Goal: Task Accomplishment & Management: Manage account settings

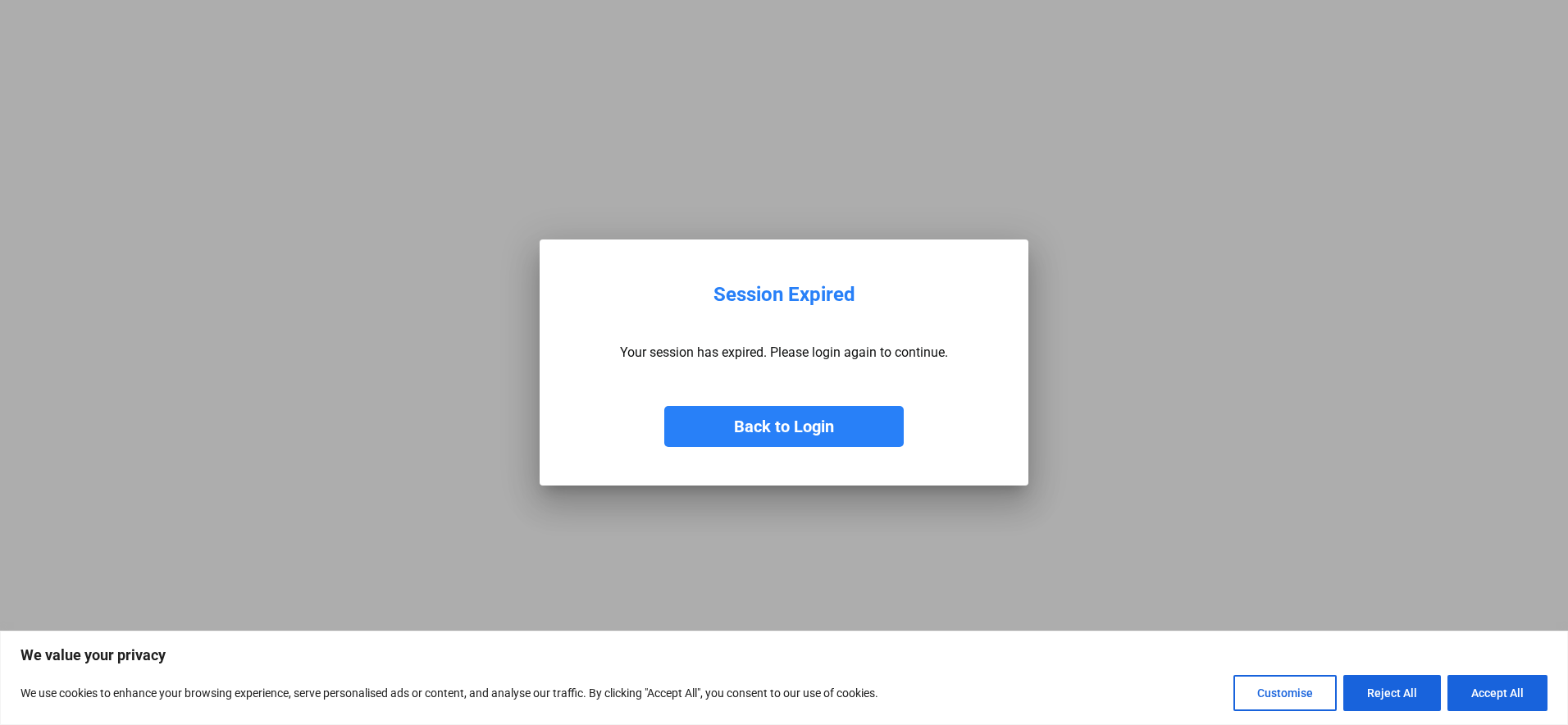
click at [757, 427] on button "Back to Login" at bounding box center [784, 427] width 239 height 41
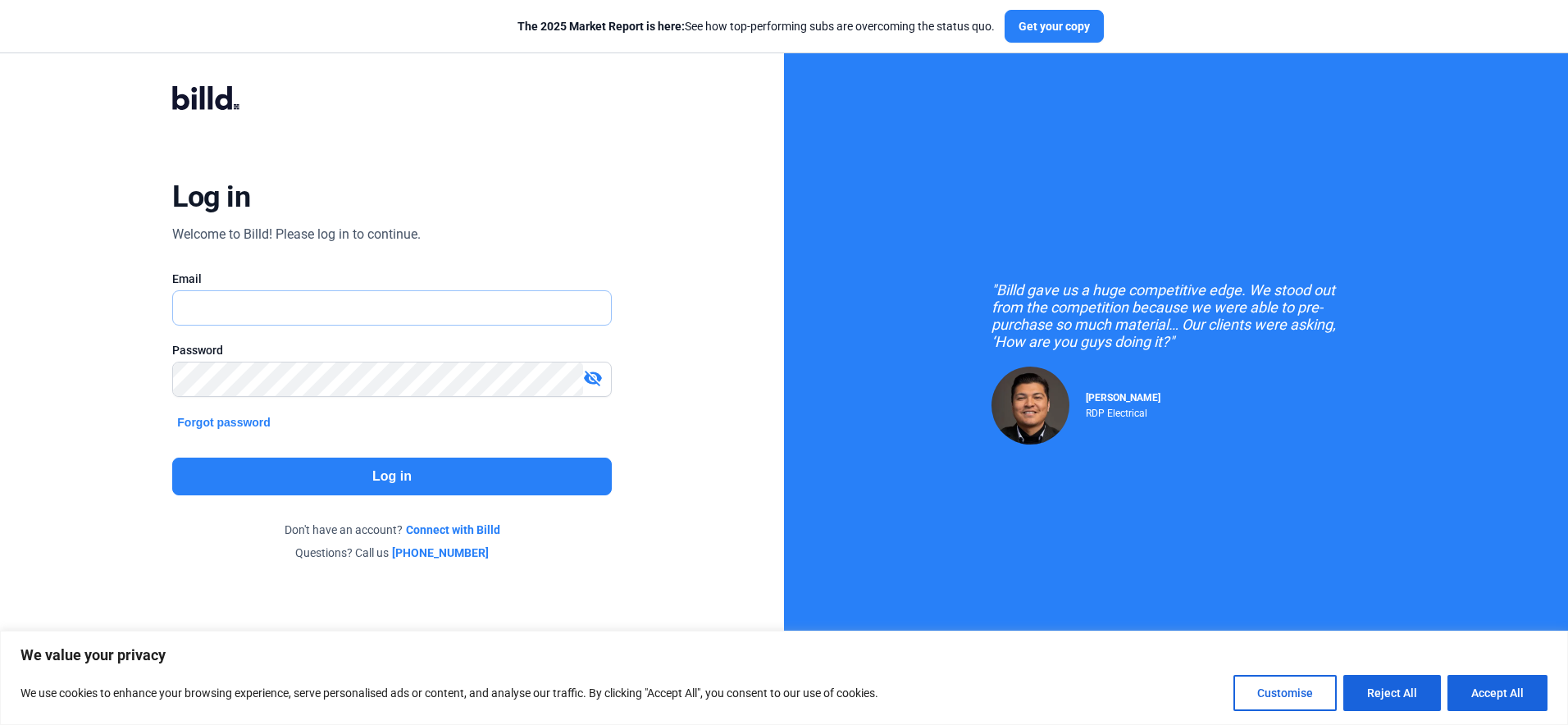
type input "[EMAIL_ADDRESS][DOMAIN_NAME]"
click at [387, 470] on button "Log in" at bounding box center [391, 476] width 439 height 37
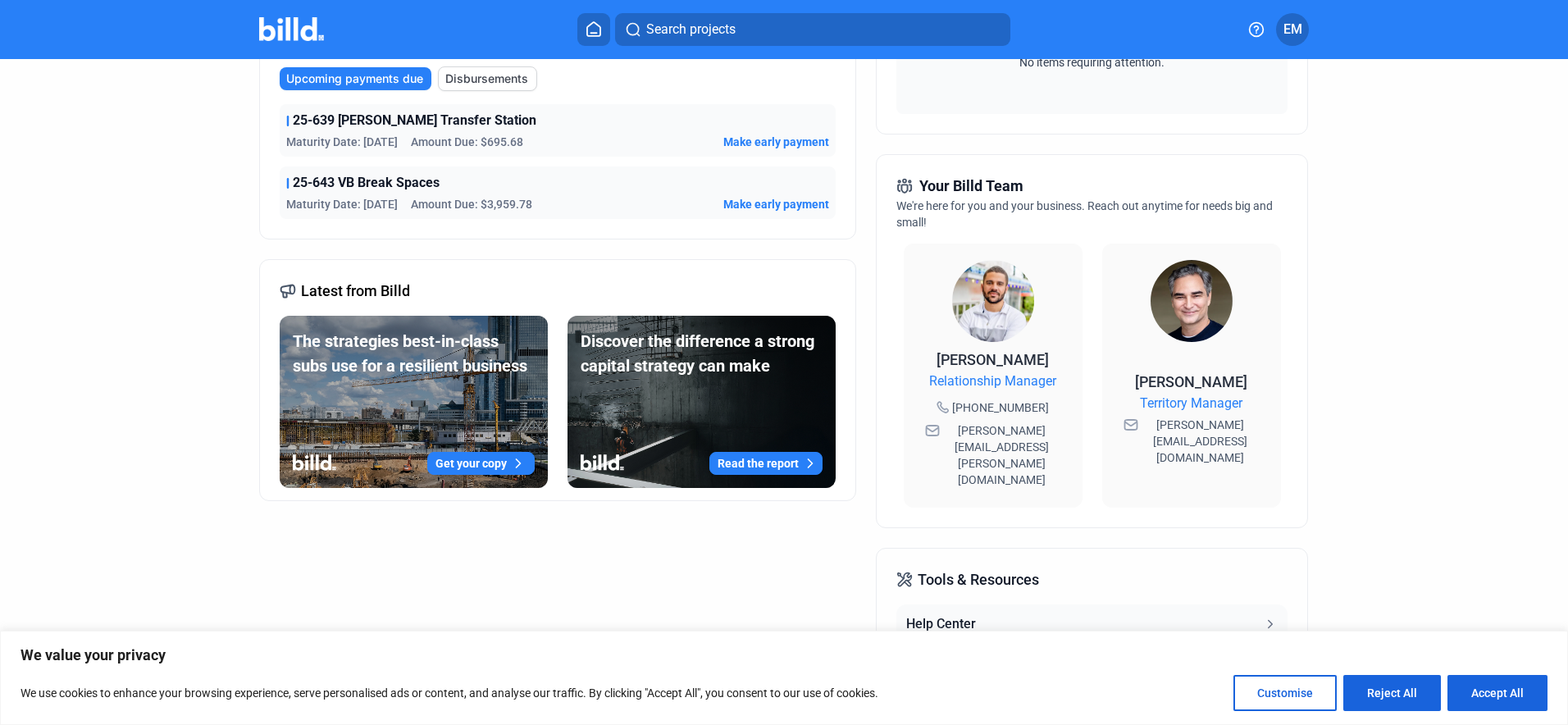
scroll to position [461, 0]
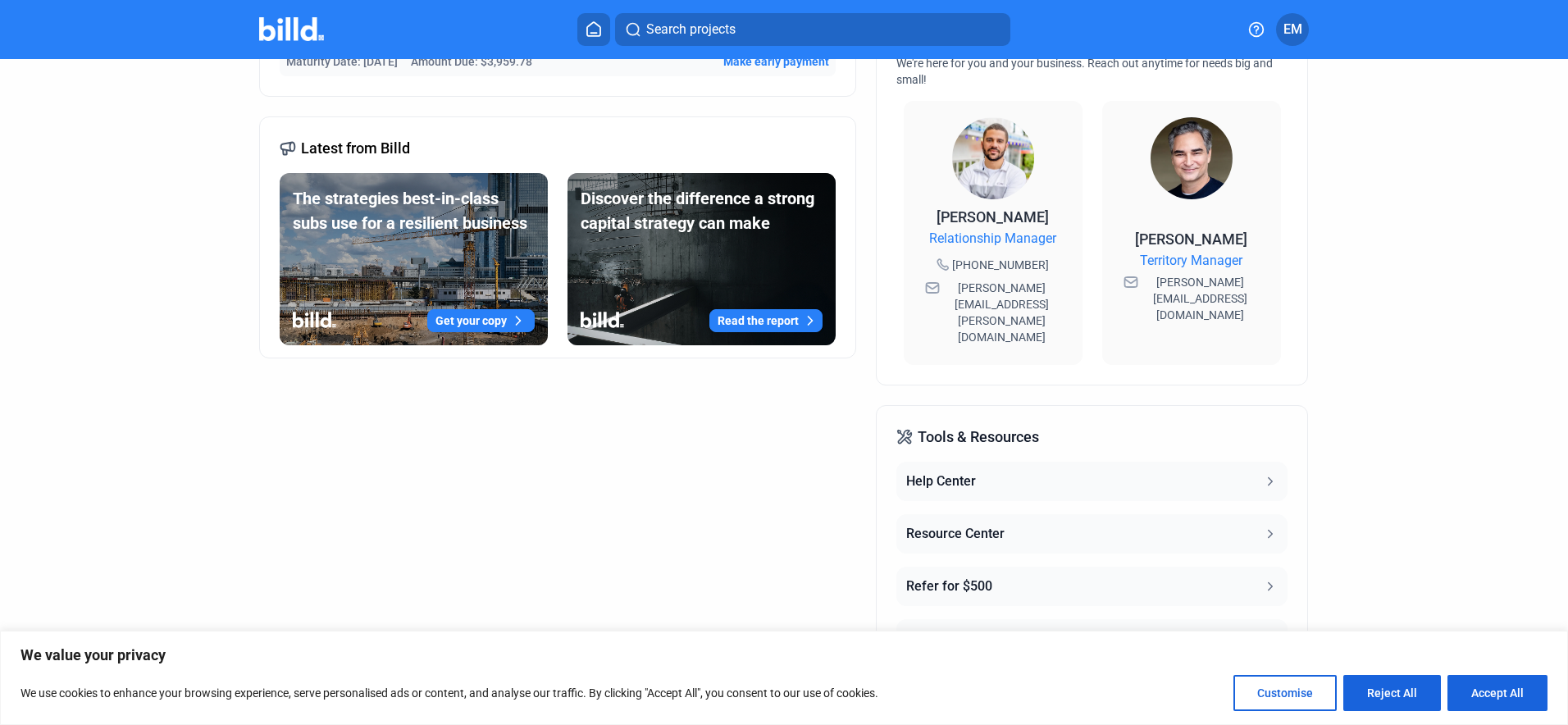
click at [1476, 690] on button "Accept All" at bounding box center [1497, 693] width 100 height 36
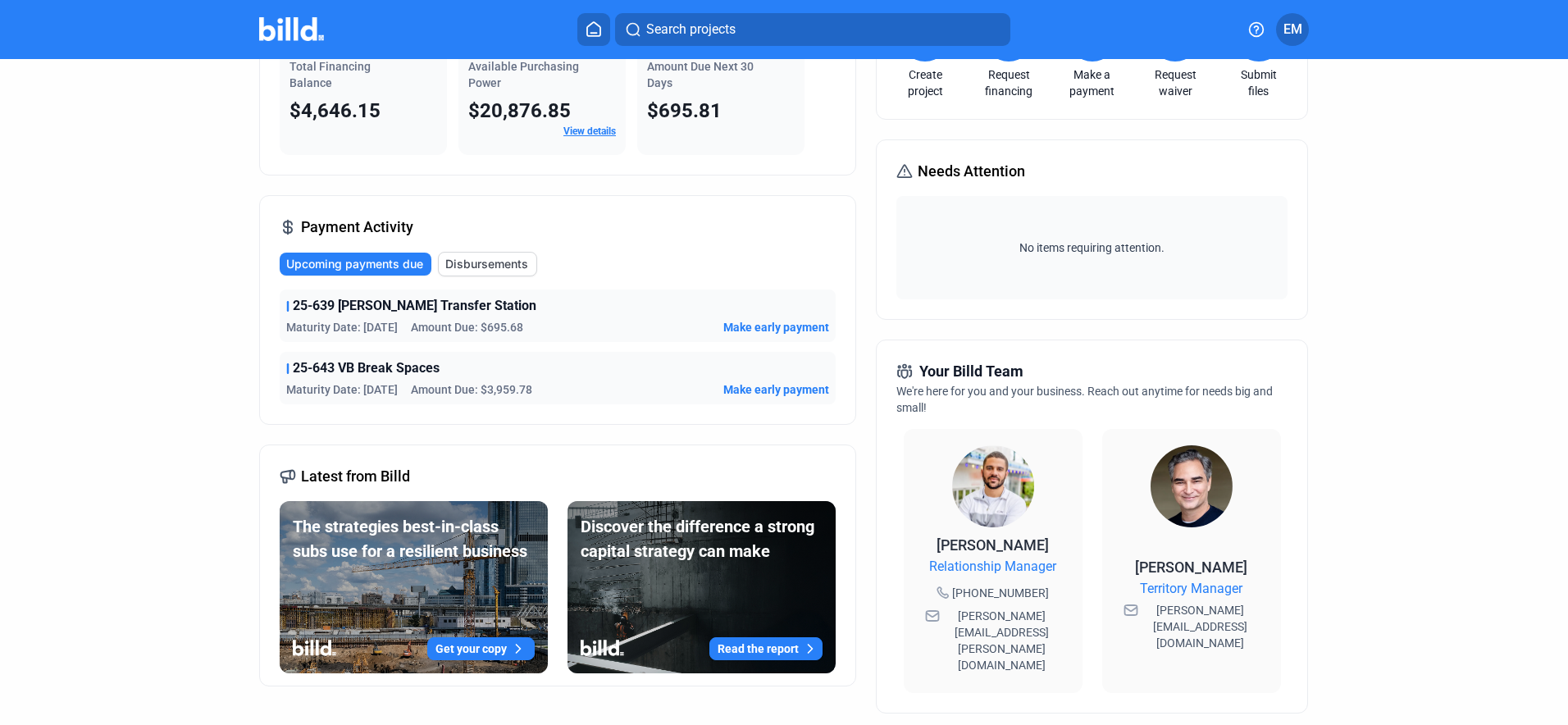
scroll to position [0, 0]
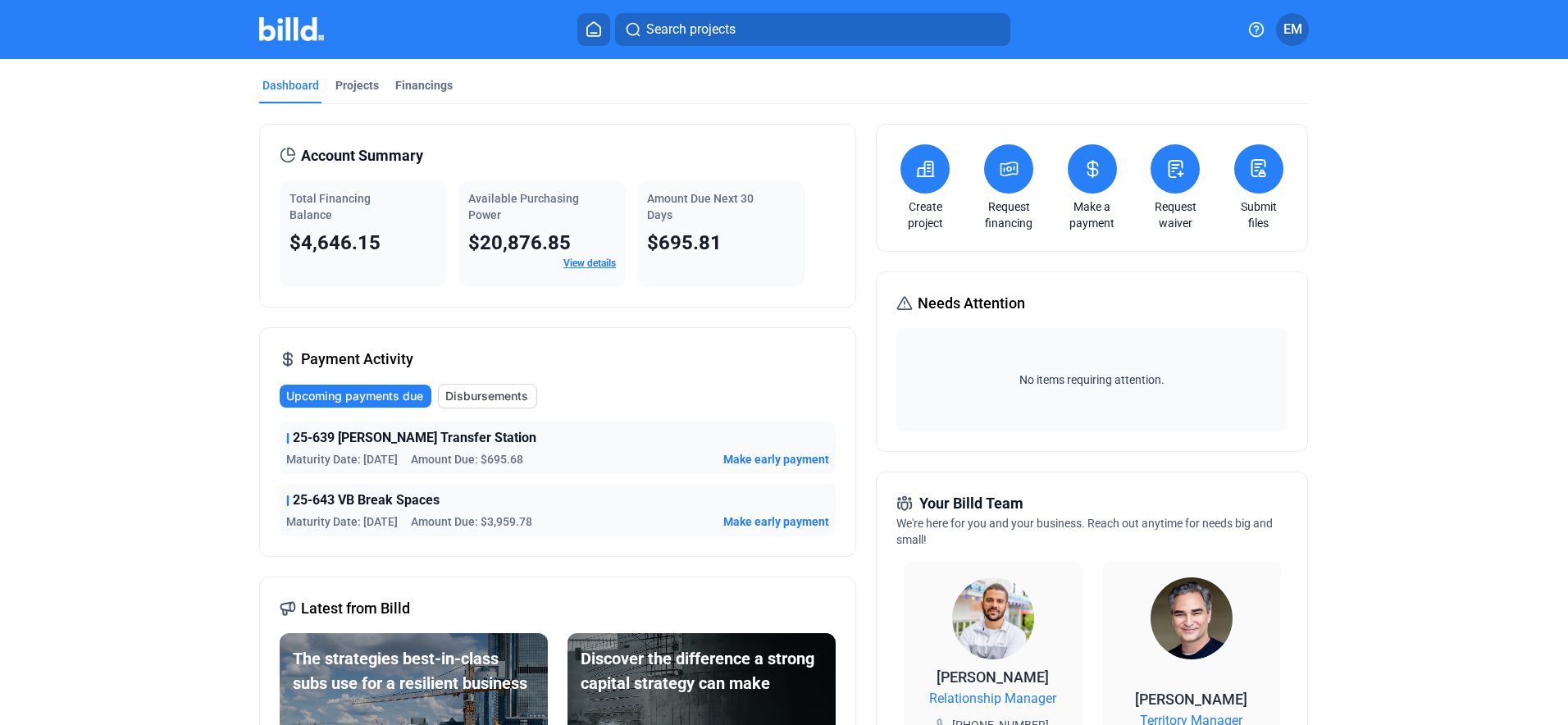
click at [1253, 31] on icon at bounding box center [1257, 30] width 17 height 17
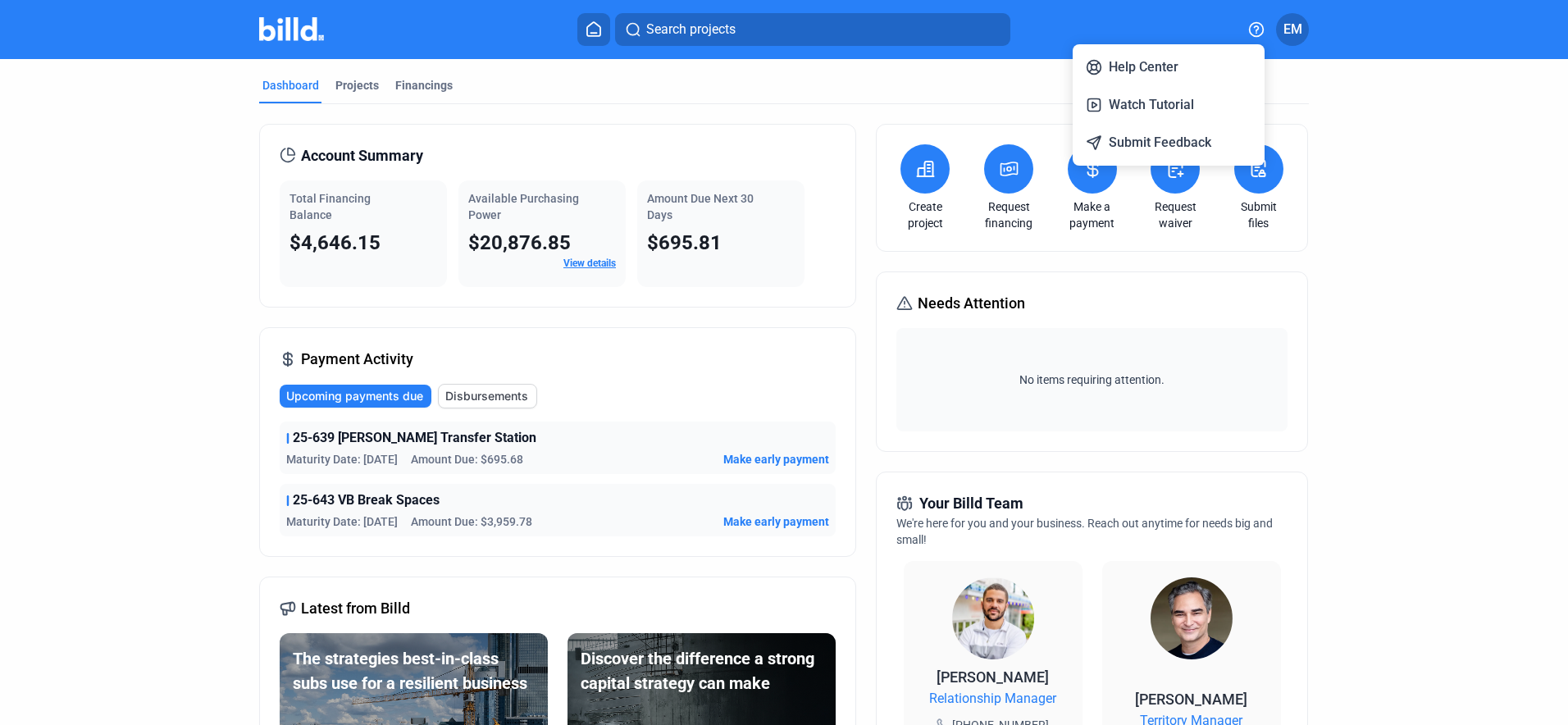
click at [1397, 171] on div at bounding box center [784, 362] width 1568 height 725
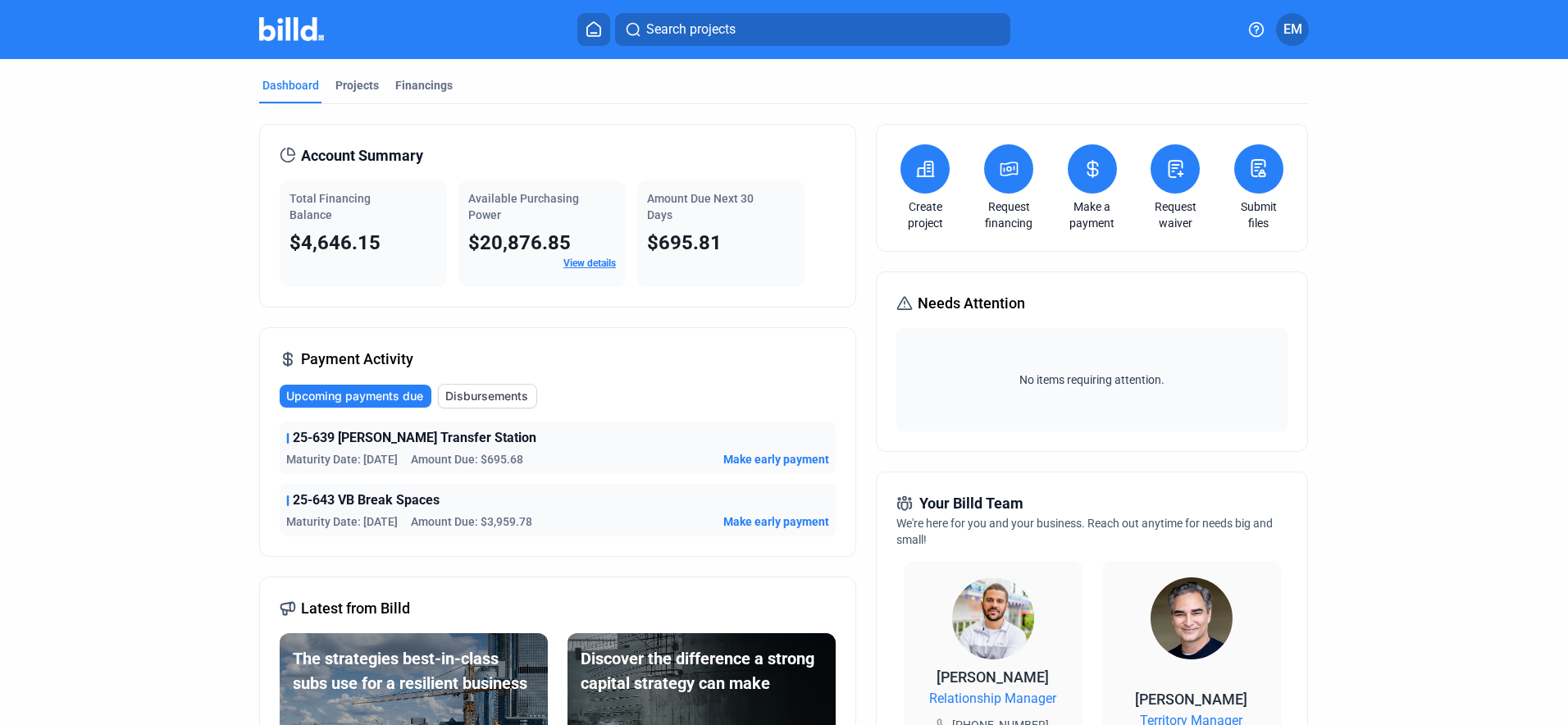
click at [594, 26] on icon at bounding box center [594, 29] width 17 height 16
click at [352, 81] on div "Projects" at bounding box center [357, 86] width 44 height 17
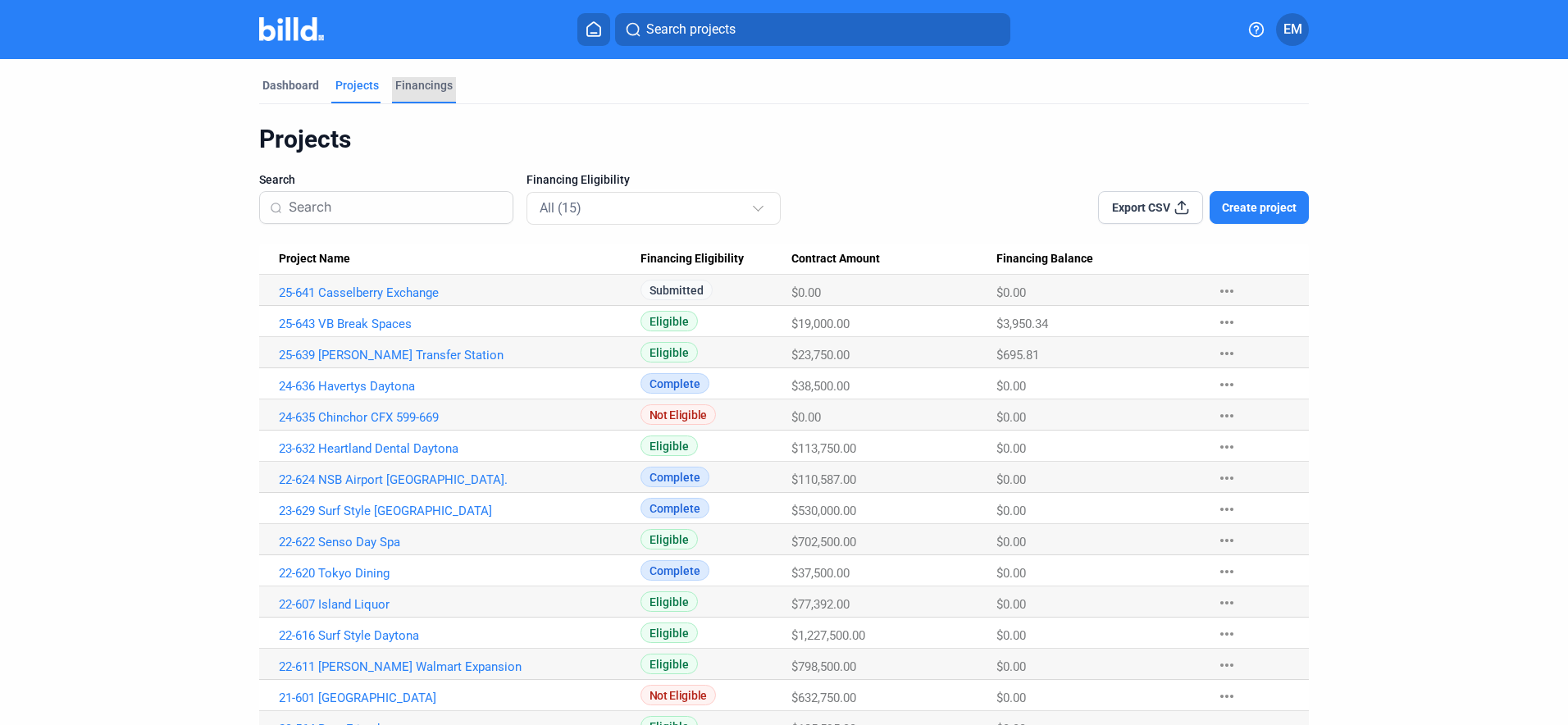
click at [417, 82] on div "Financings" at bounding box center [423, 86] width 57 height 17
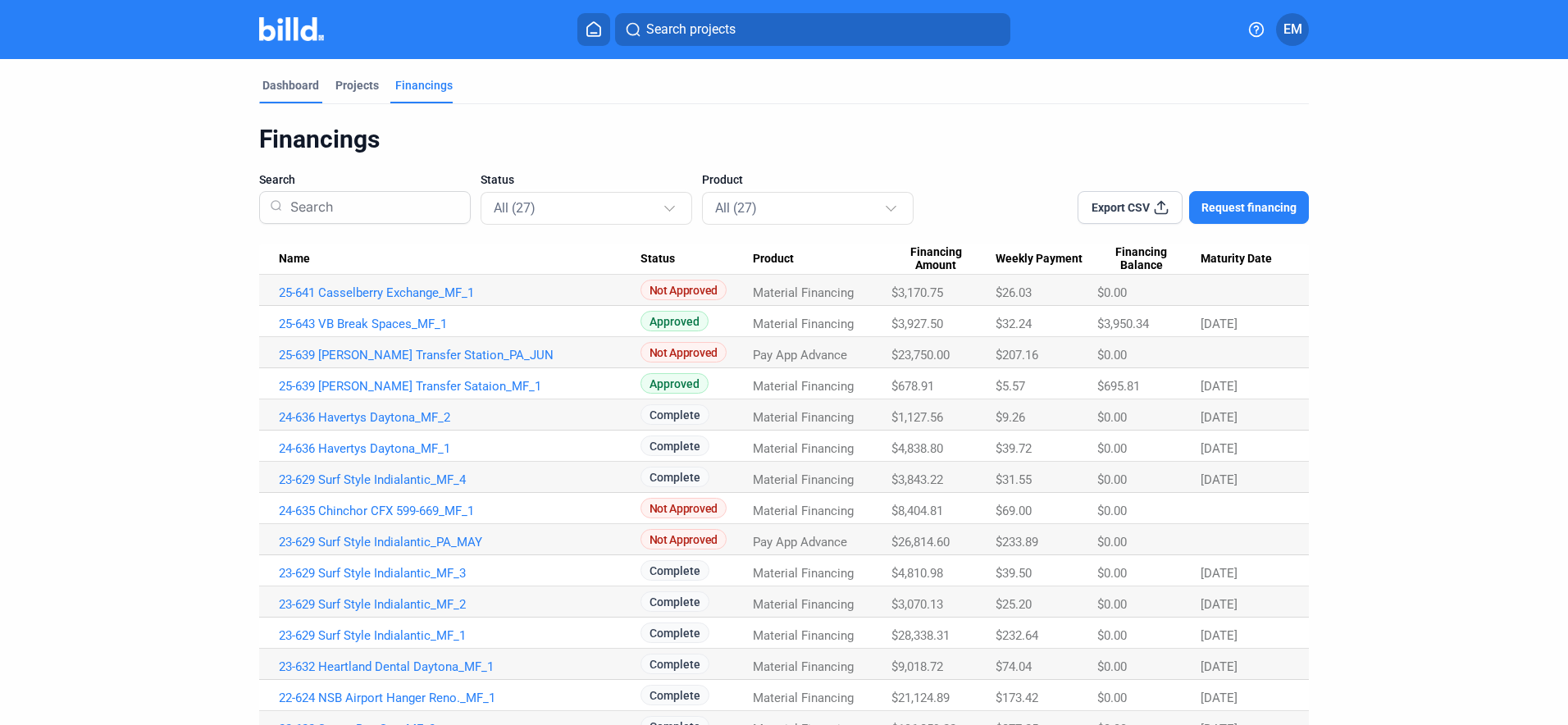
click at [300, 83] on div "Dashboard" at bounding box center [290, 86] width 57 height 17
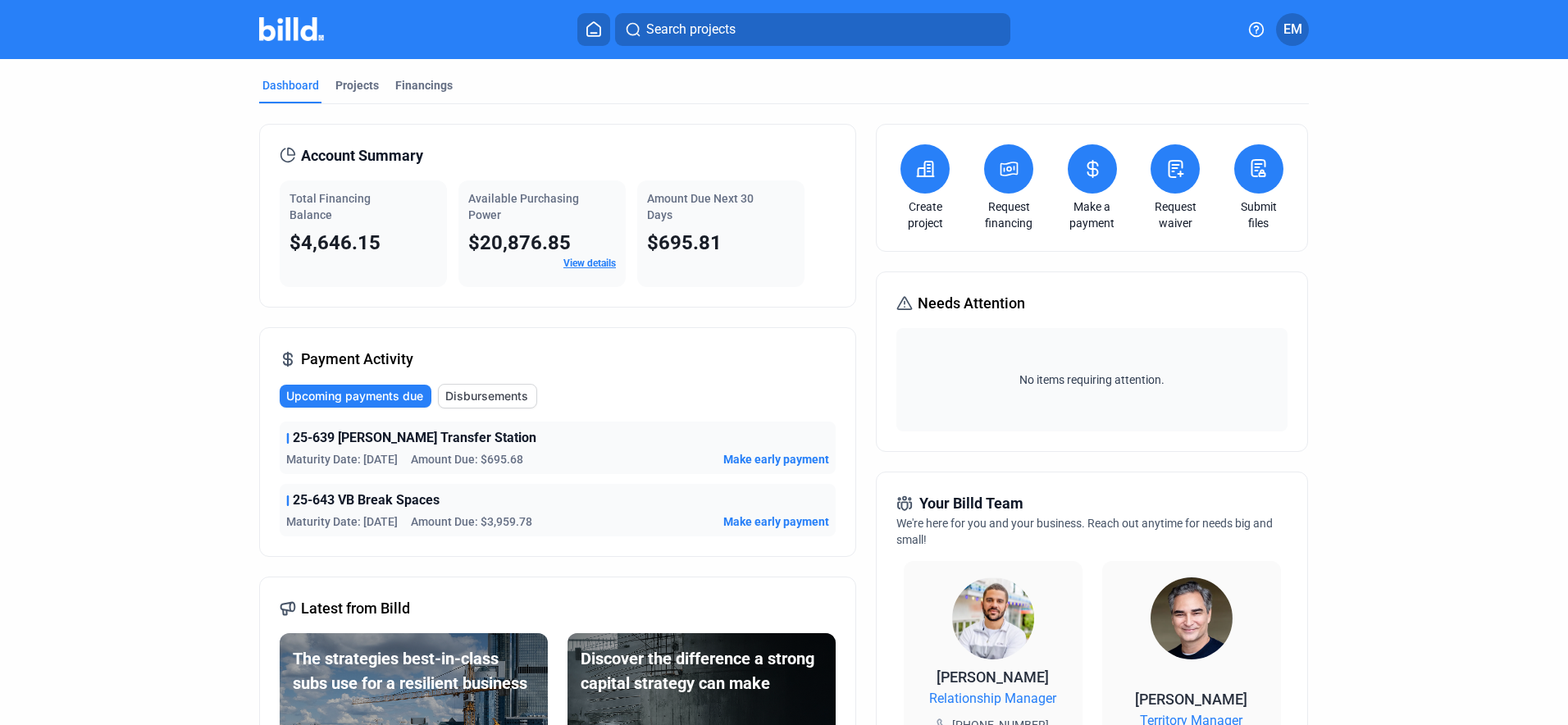
click at [1094, 212] on link "Make a payment" at bounding box center [1092, 215] width 57 height 33
click at [286, 150] on icon at bounding box center [288, 155] width 17 height 17
click at [341, 160] on span "Account Summary" at bounding box center [361, 156] width 122 height 23
click at [595, 259] on link "View details" at bounding box center [589, 263] width 52 height 11
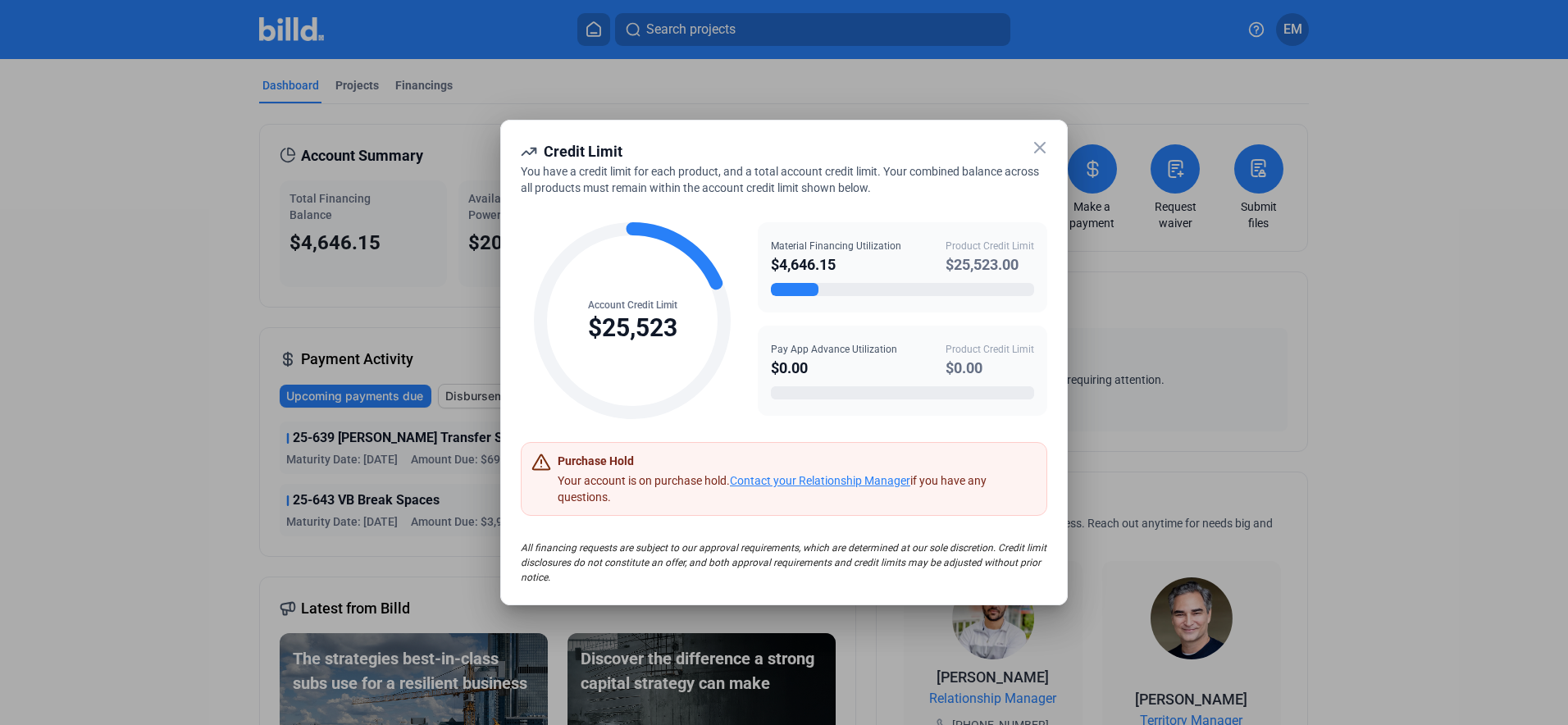
click at [1038, 149] on icon at bounding box center [1039, 148] width 10 height 10
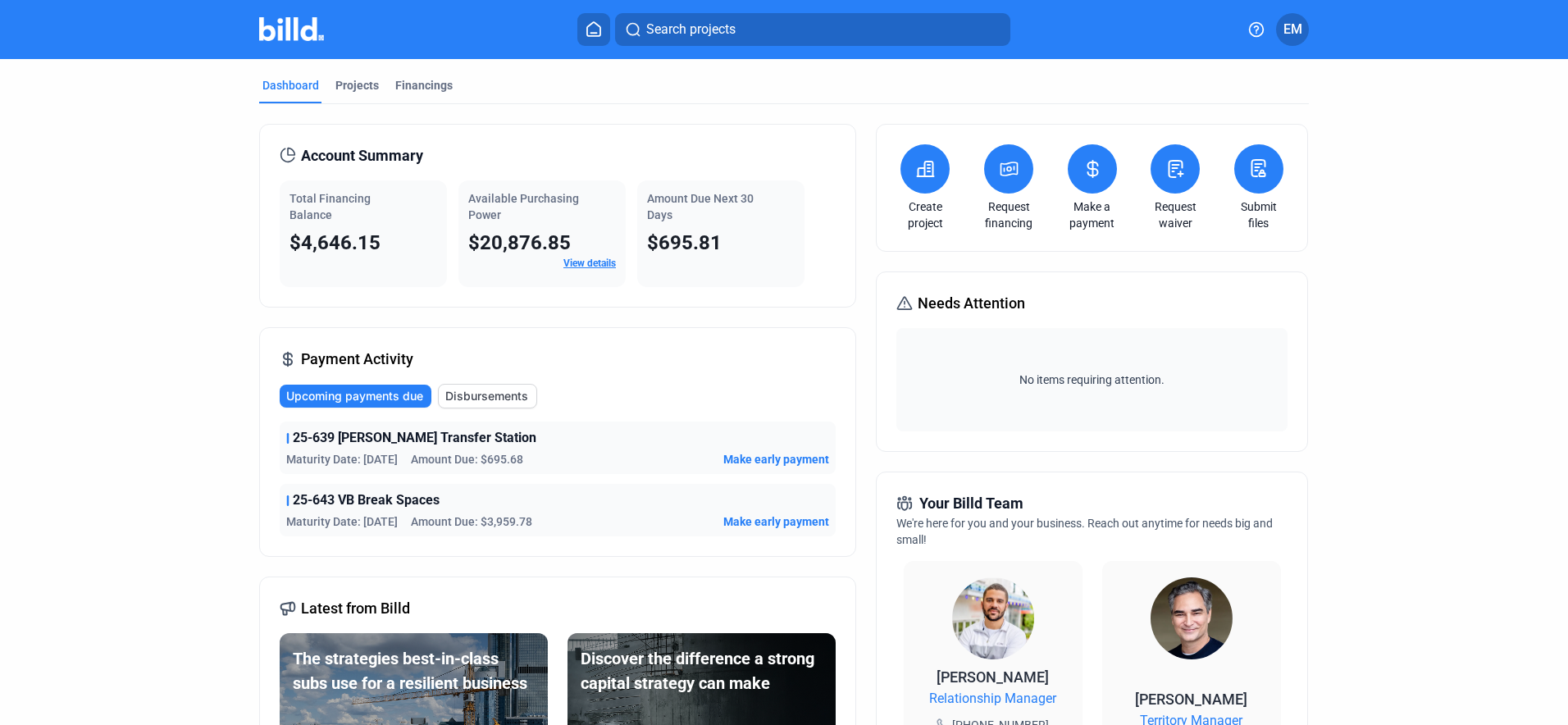
click at [344, 394] on span "Upcoming payments due" at bounding box center [354, 396] width 137 height 17
click at [379, 394] on span "Upcoming payments due" at bounding box center [354, 396] width 137 height 17
click at [1293, 27] on span "EM" at bounding box center [1293, 29] width 19 height 20
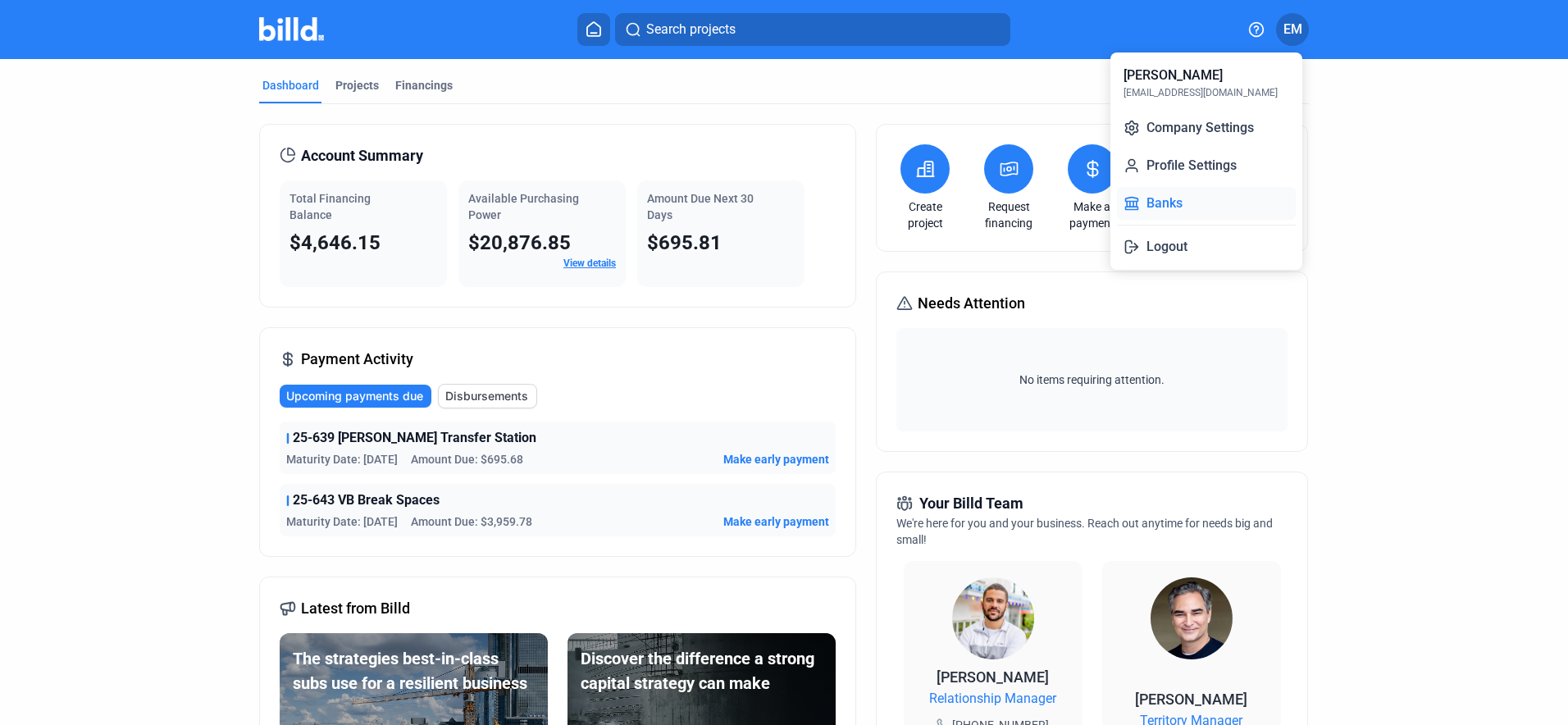
click at [1168, 202] on button "Banks" at bounding box center [1206, 203] width 178 height 33
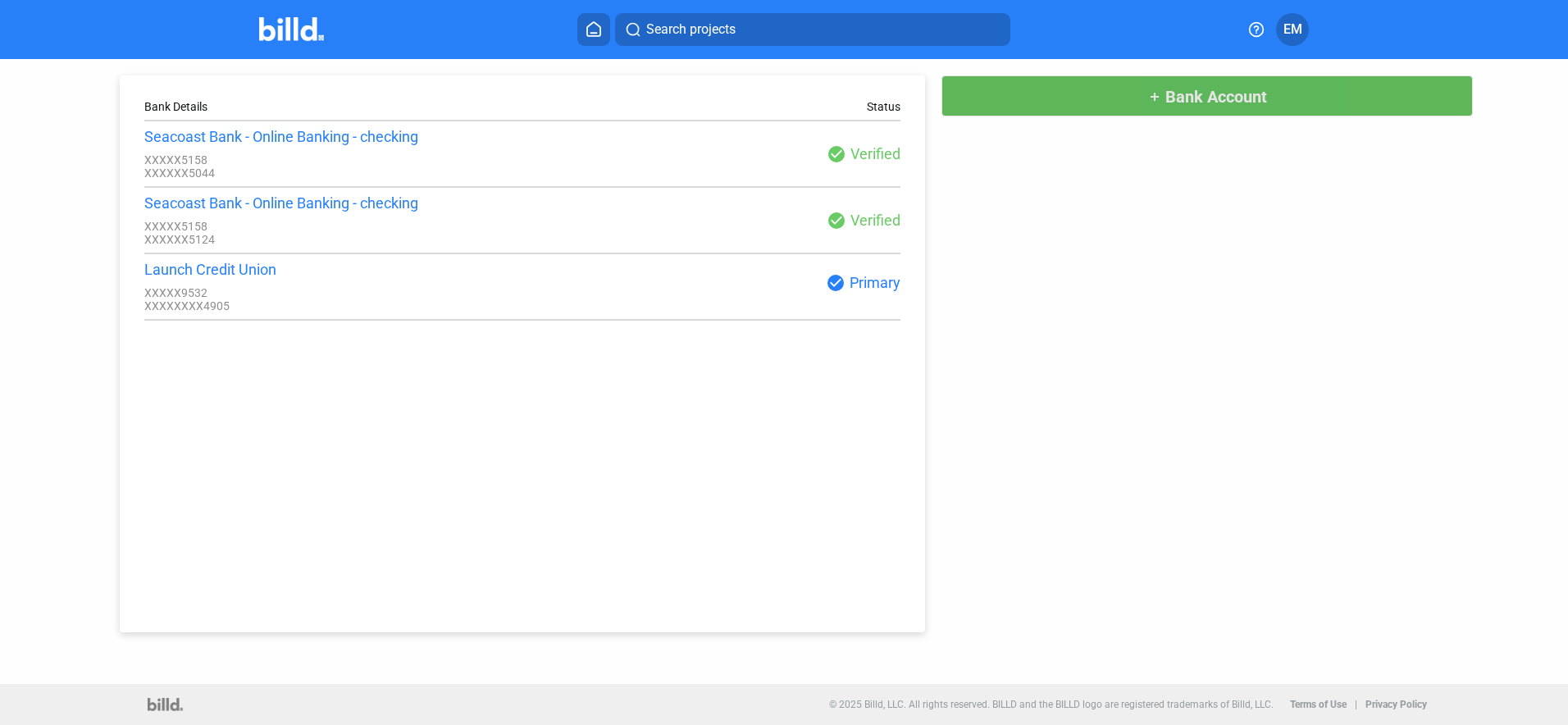
click at [1202, 98] on span "Bank Account" at bounding box center [1216, 96] width 102 height 20
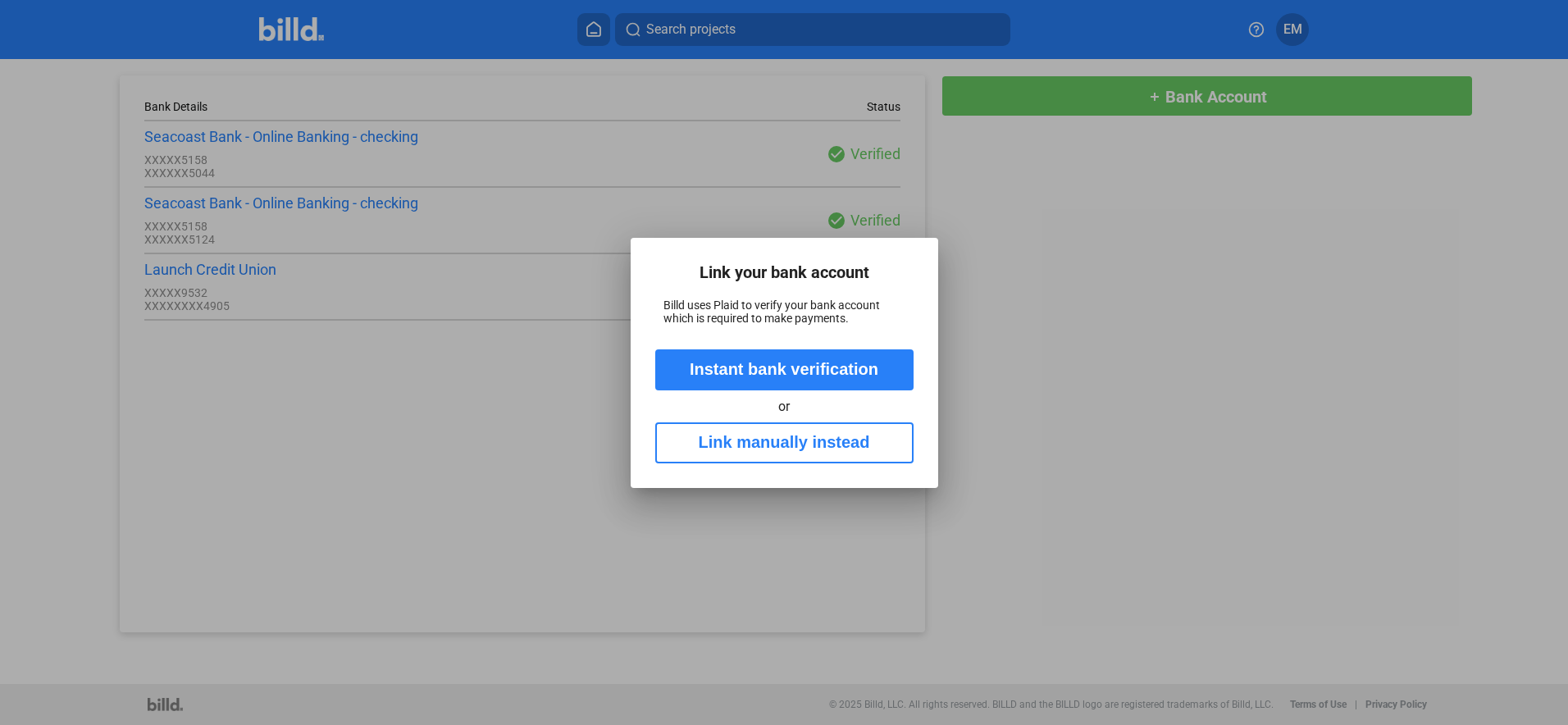
click at [764, 367] on button "Instant bank verification" at bounding box center [784, 370] width 259 height 41
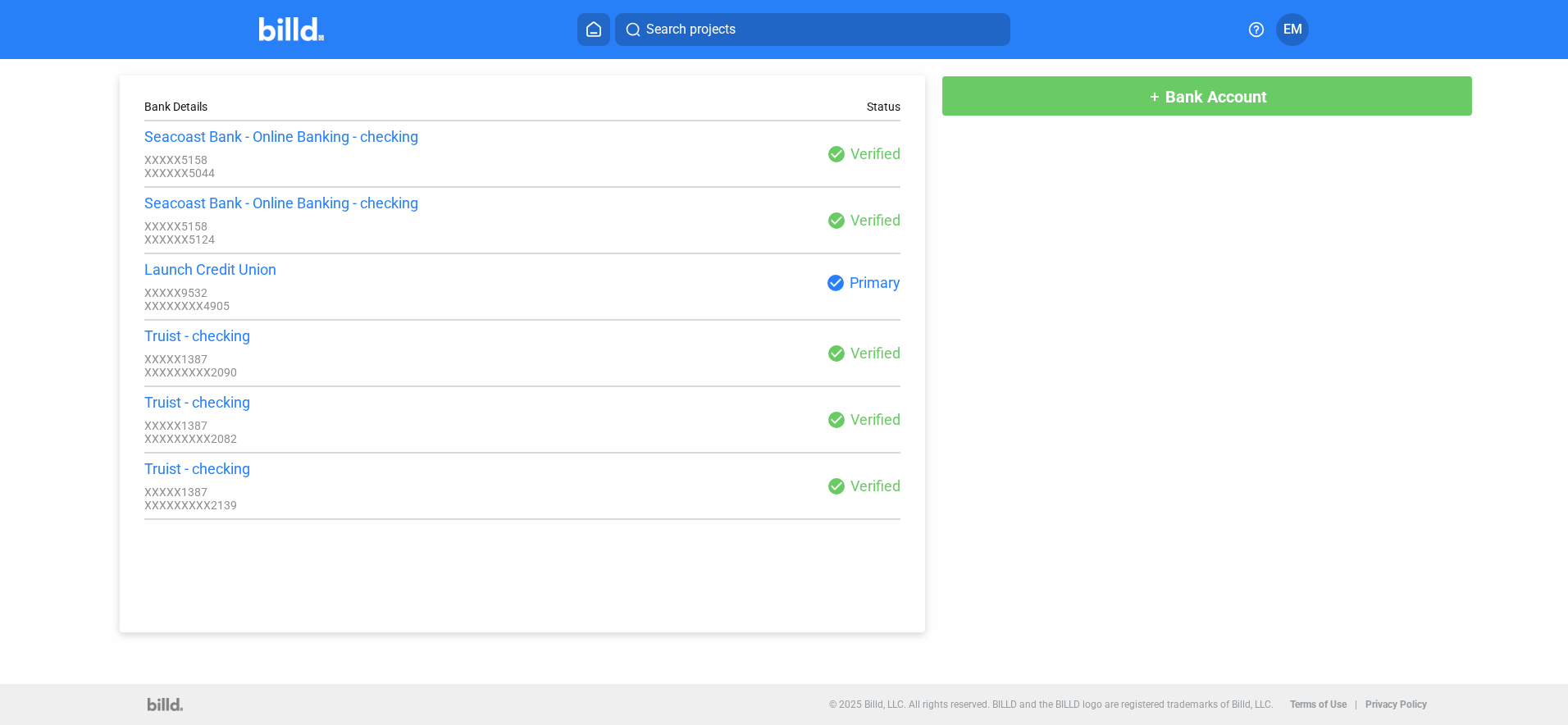
click at [861, 361] on div "check_circle Verified" at bounding box center [711, 353] width 378 height 20
click at [577, 353] on div "check_circle Verified" at bounding box center [711, 353] width 378 height 20
click at [655, 286] on div "check_circle Primary" at bounding box center [711, 282] width 378 height 20
click at [205, 345] on div "Truist - checking" at bounding box center [333, 335] width 378 height 17
drag, startPoint x: 304, startPoint y: 360, endPoint x: 610, endPoint y: 371, distance: 306.2
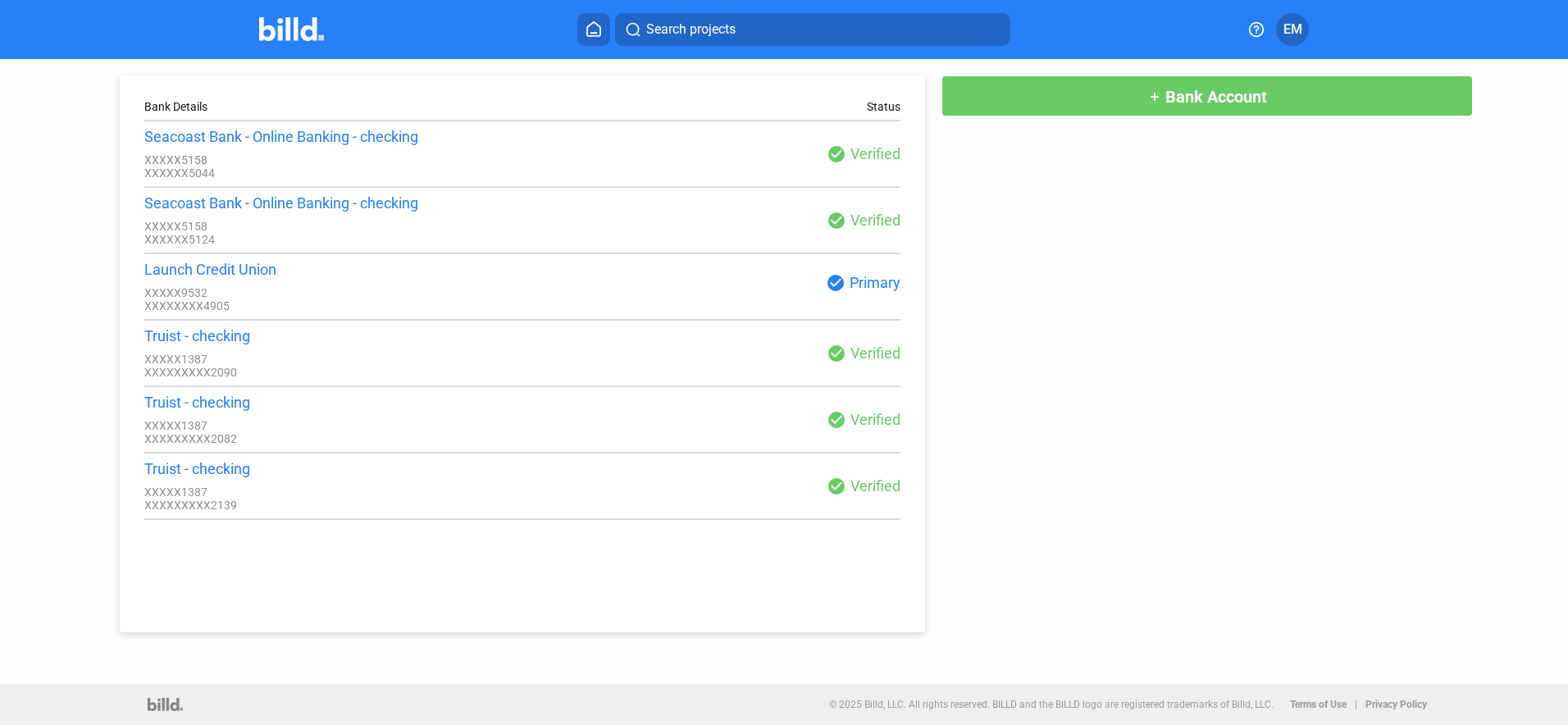
click at [610, 363] on div "check_circle Verified" at bounding box center [711, 353] width 378 height 20
click at [1182, 99] on span "Bank Account" at bounding box center [1216, 96] width 102 height 20
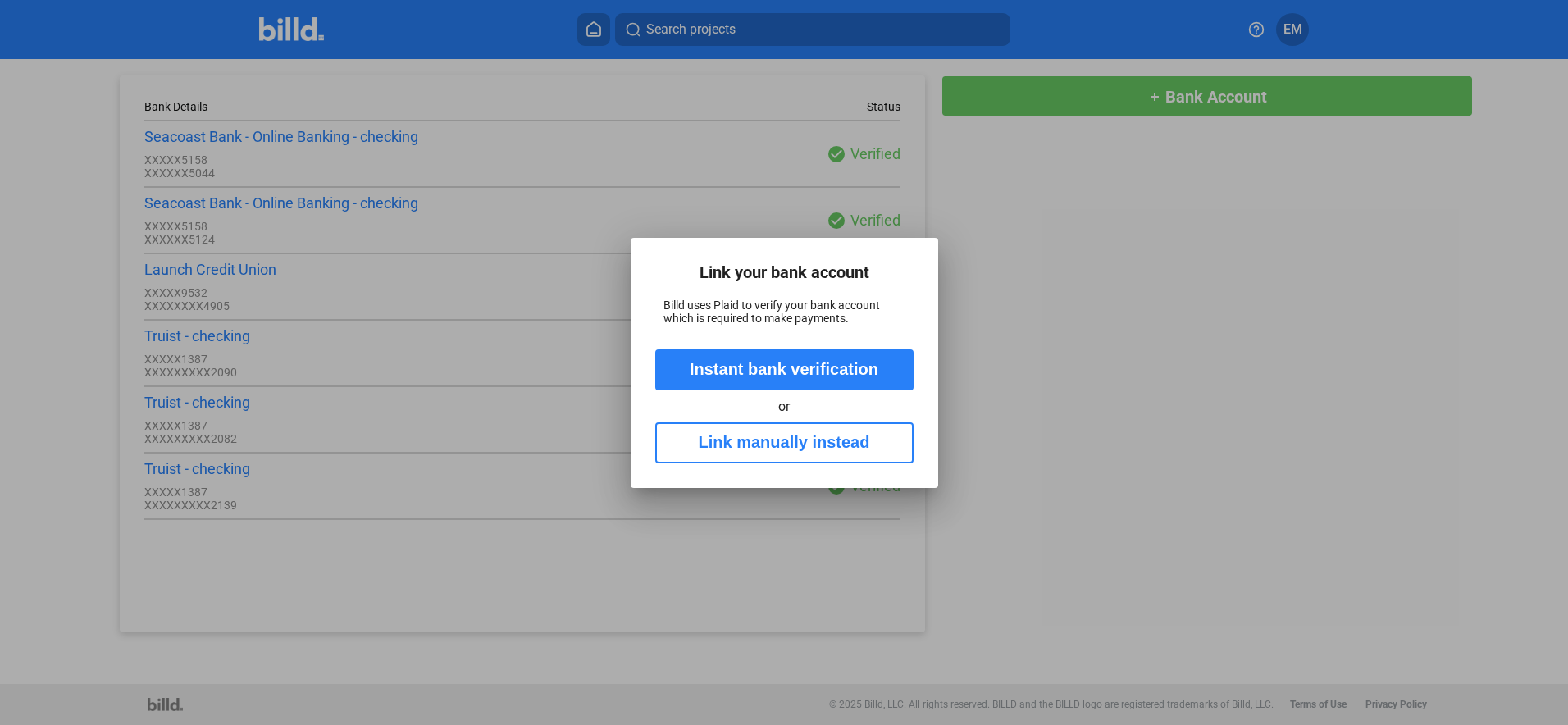
click at [1026, 272] on div at bounding box center [784, 362] width 1568 height 725
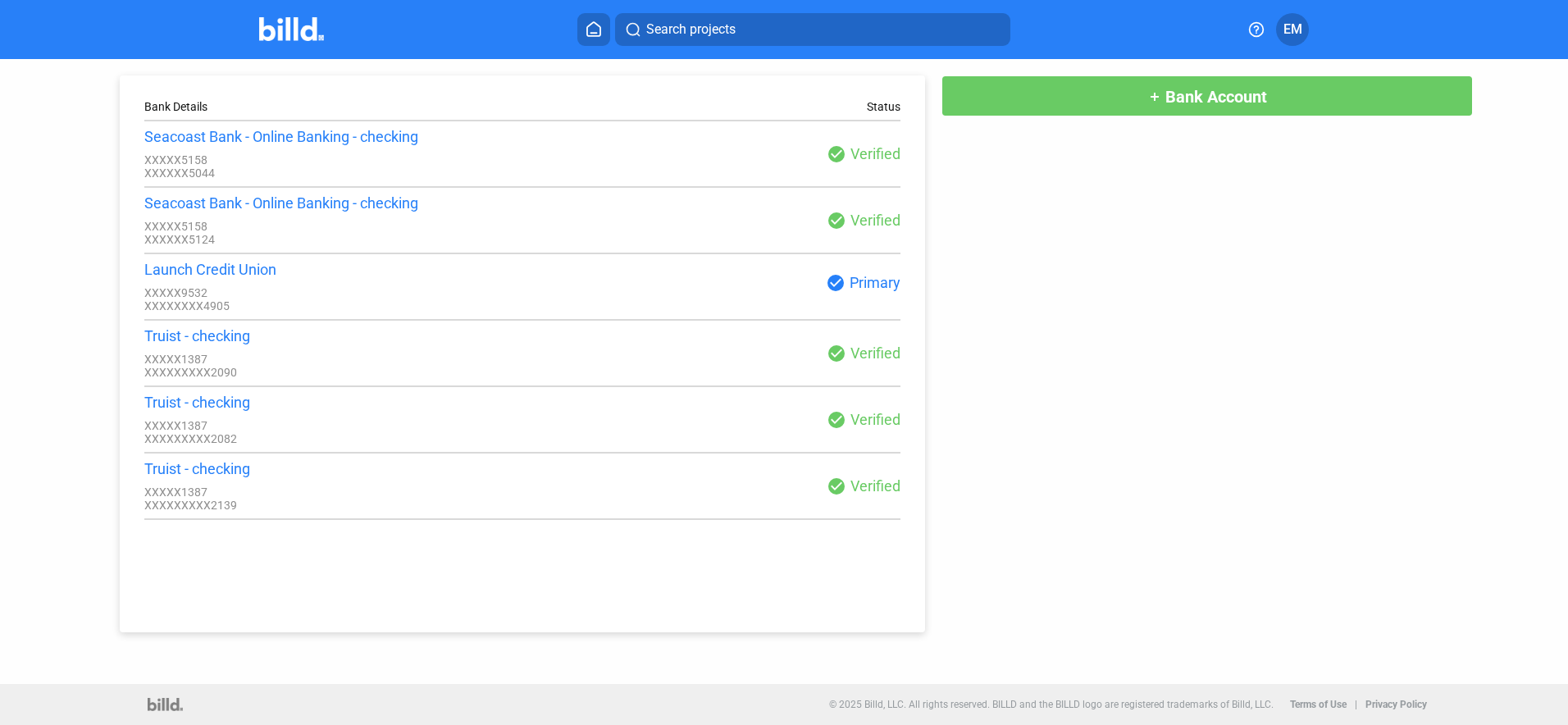
click at [1294, 29] on span "EM" at bounding box center [1293, 29] width 19 height 20
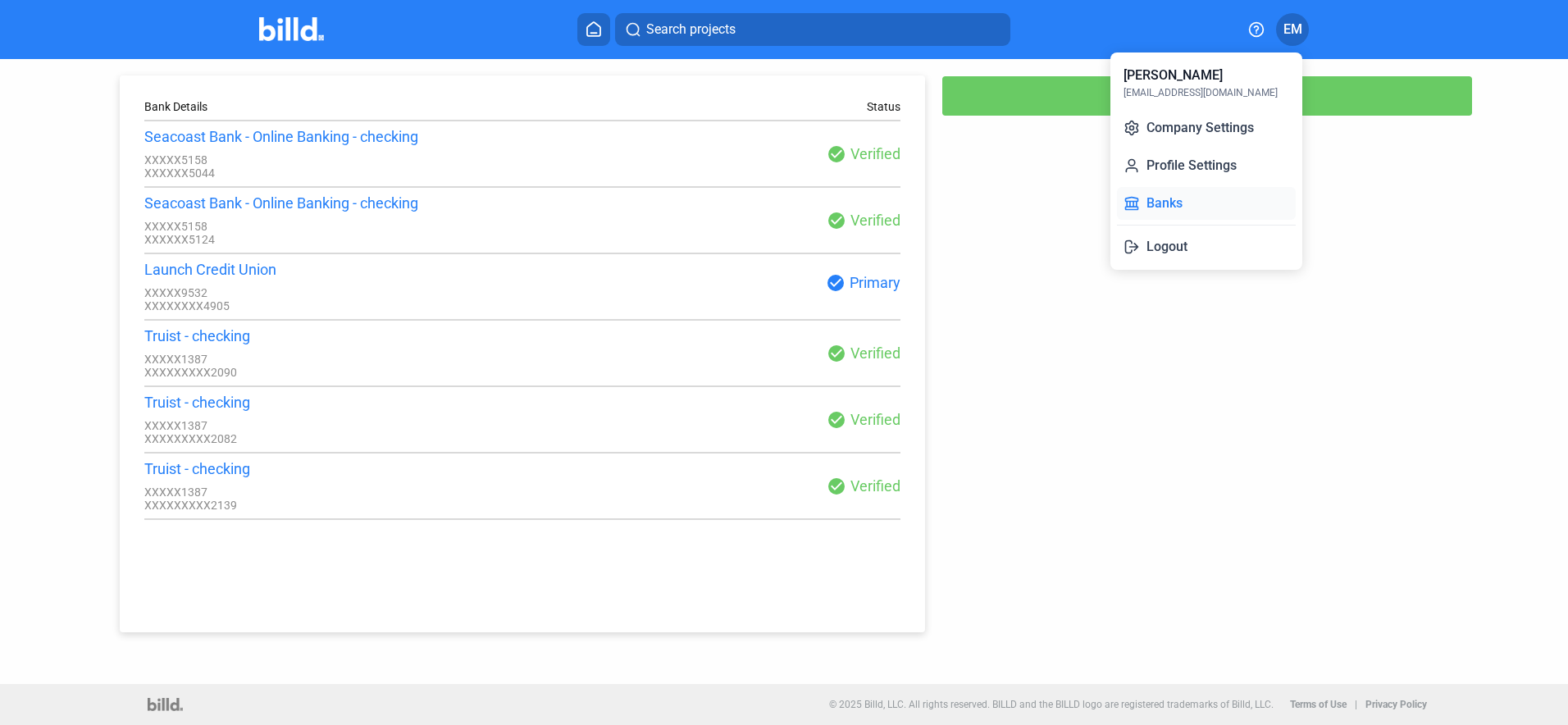
click at [1167, 201] on button "Banks" at bounding box center [1206, 203] width 178 height 33
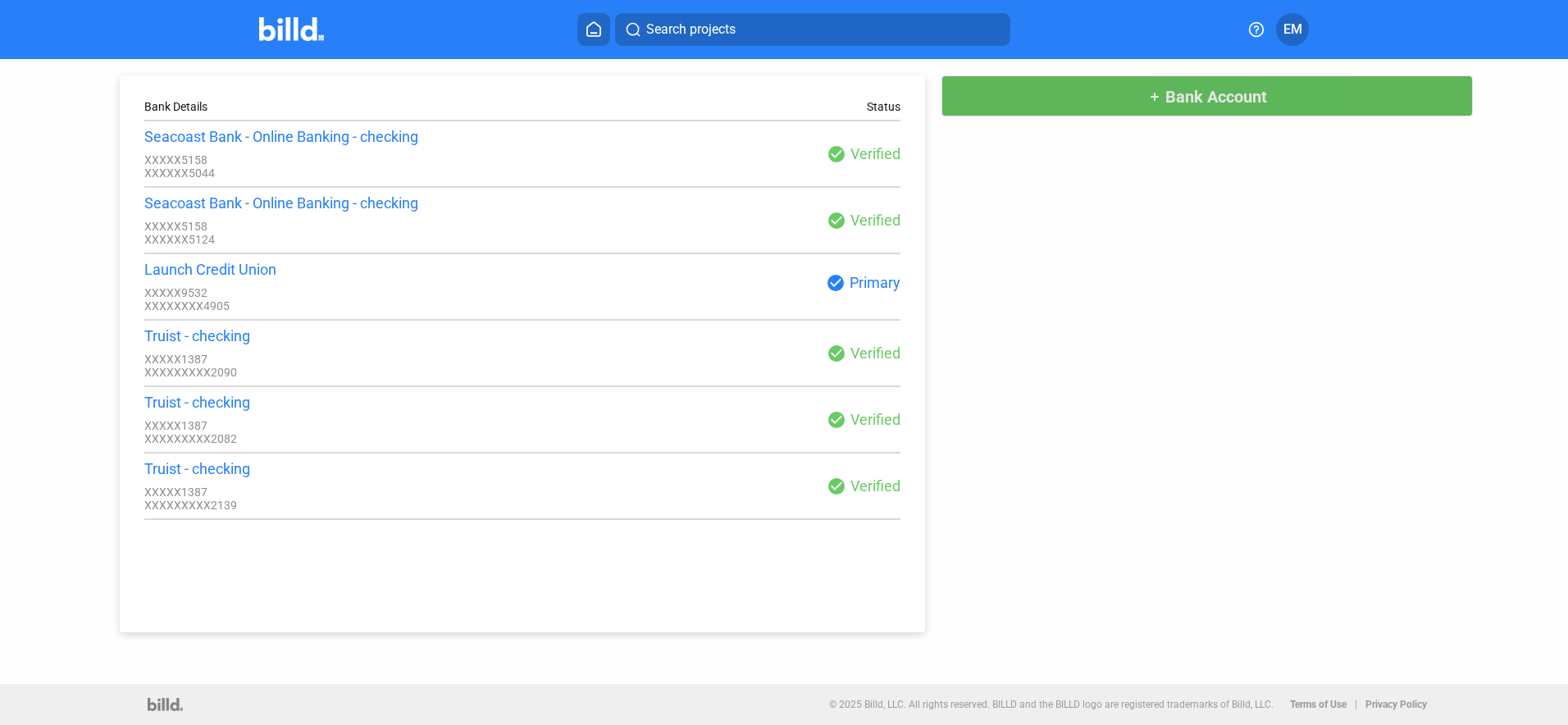
drag, startPoint x: 1295, startPoint y: 29, endPoint x: 1258, endPoint y: 112, distance: 90.9
click at [1258, 112] on button "add Bank Account" at bounding box center [1207, 96] width 531 height 41
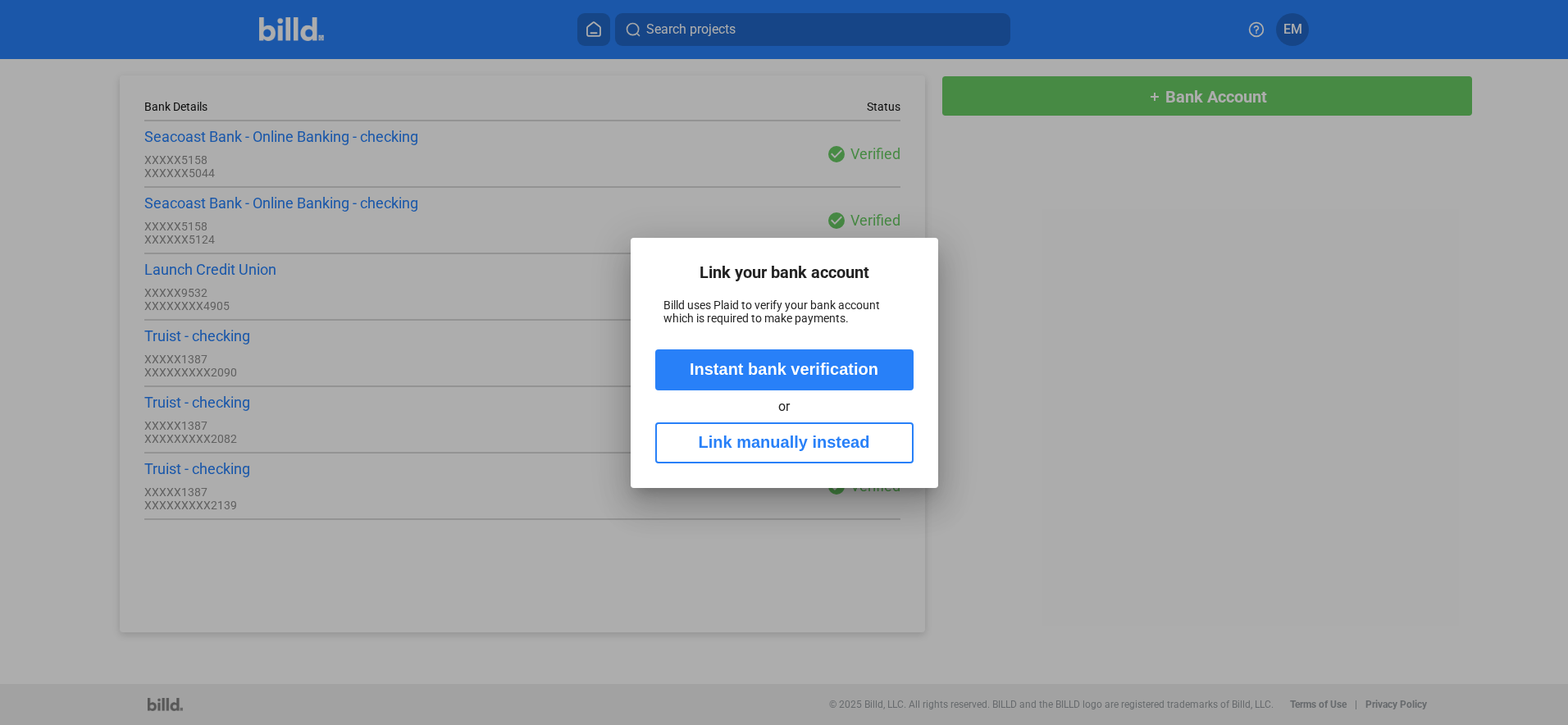
click at [1181, 370] on div at bounding box center [784, 362] width 1568 height 725
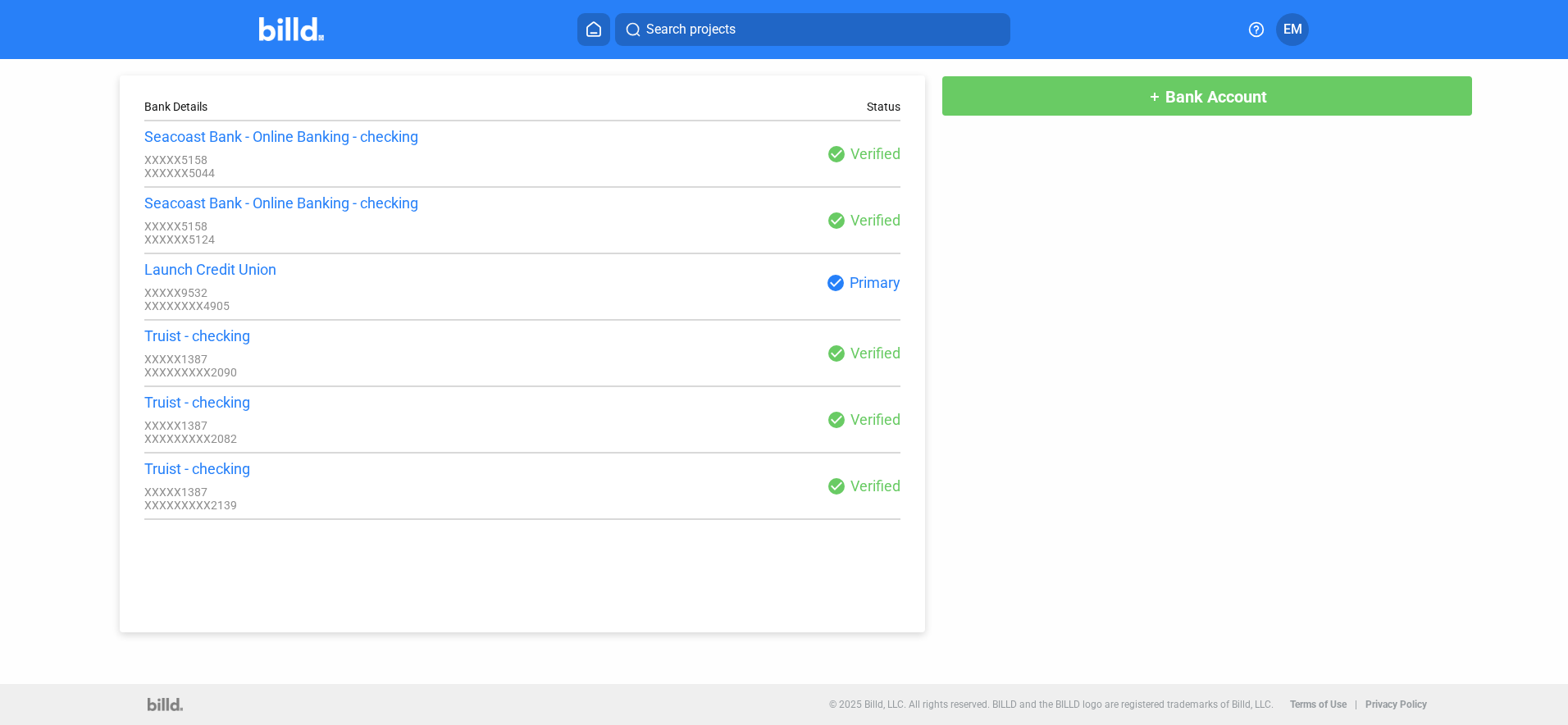
click at [1292, 30] on span "EM" at bounding box center [1293, 29] width 19 height 20
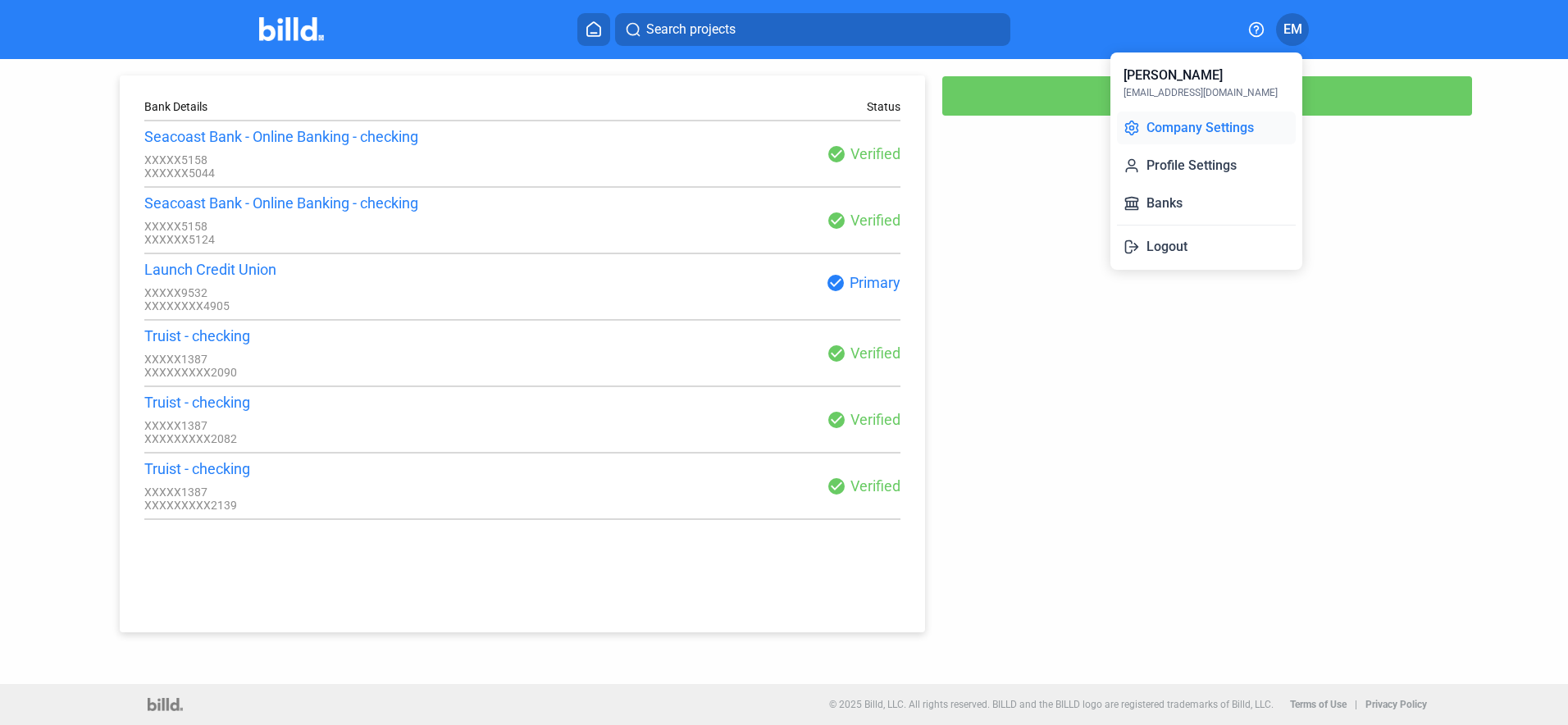
click at [1218, 126] on button "Company Settings" at bounding box center [1206, 127] width 178 height 33
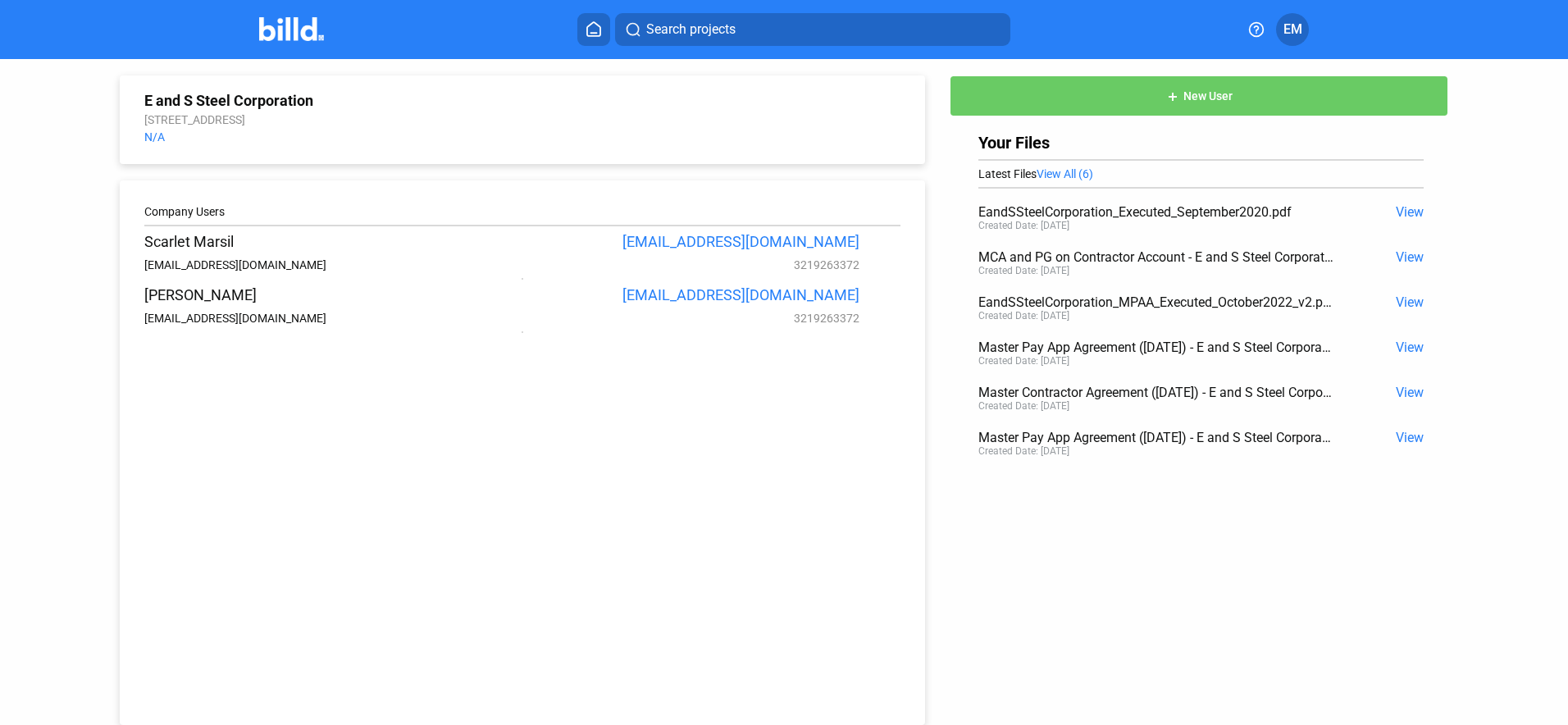
click at [1291, 34] on span "EM" at bounding box center [1293, 29] width 19 height 20
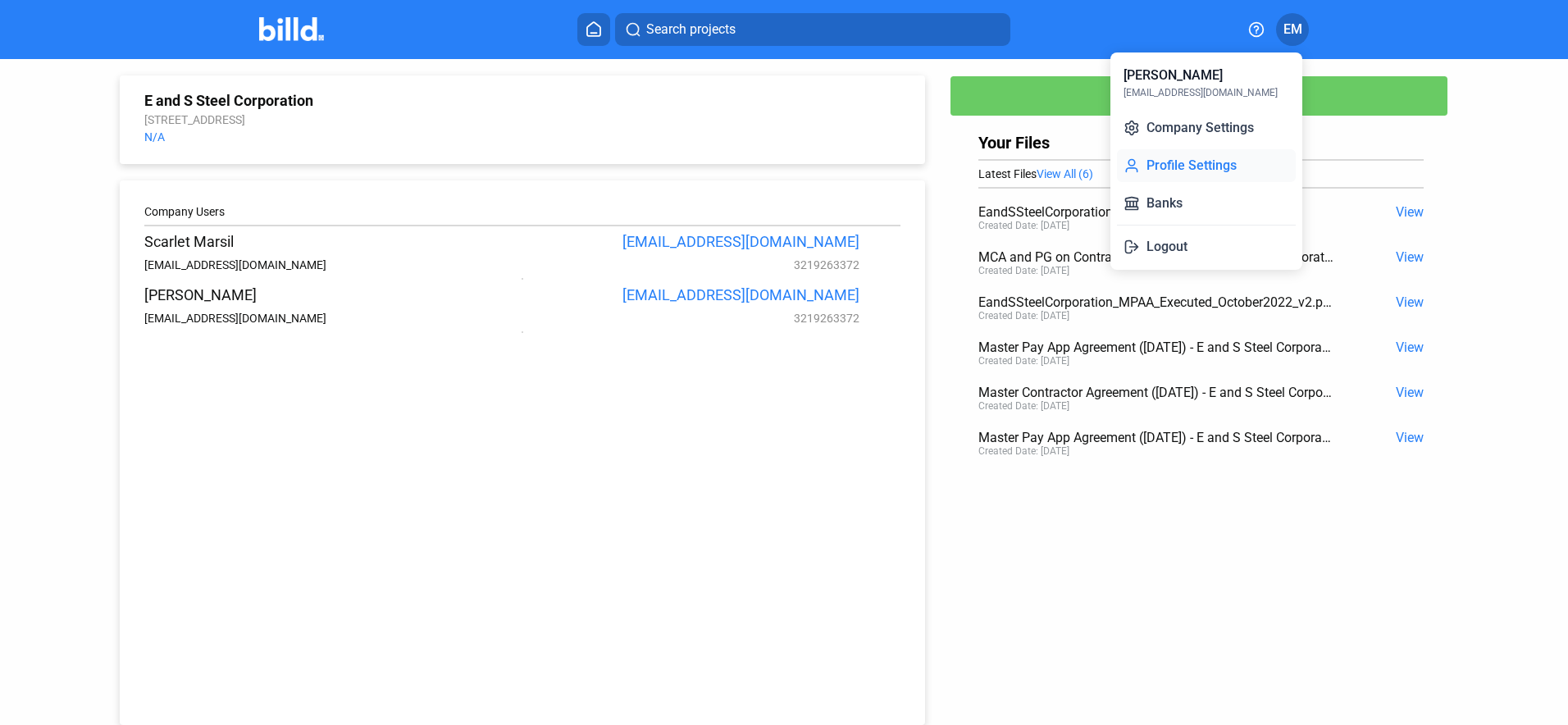
click at [1200, 162] on button "Profile Settings" at bounding box center [1206, 165] width 178 height 33
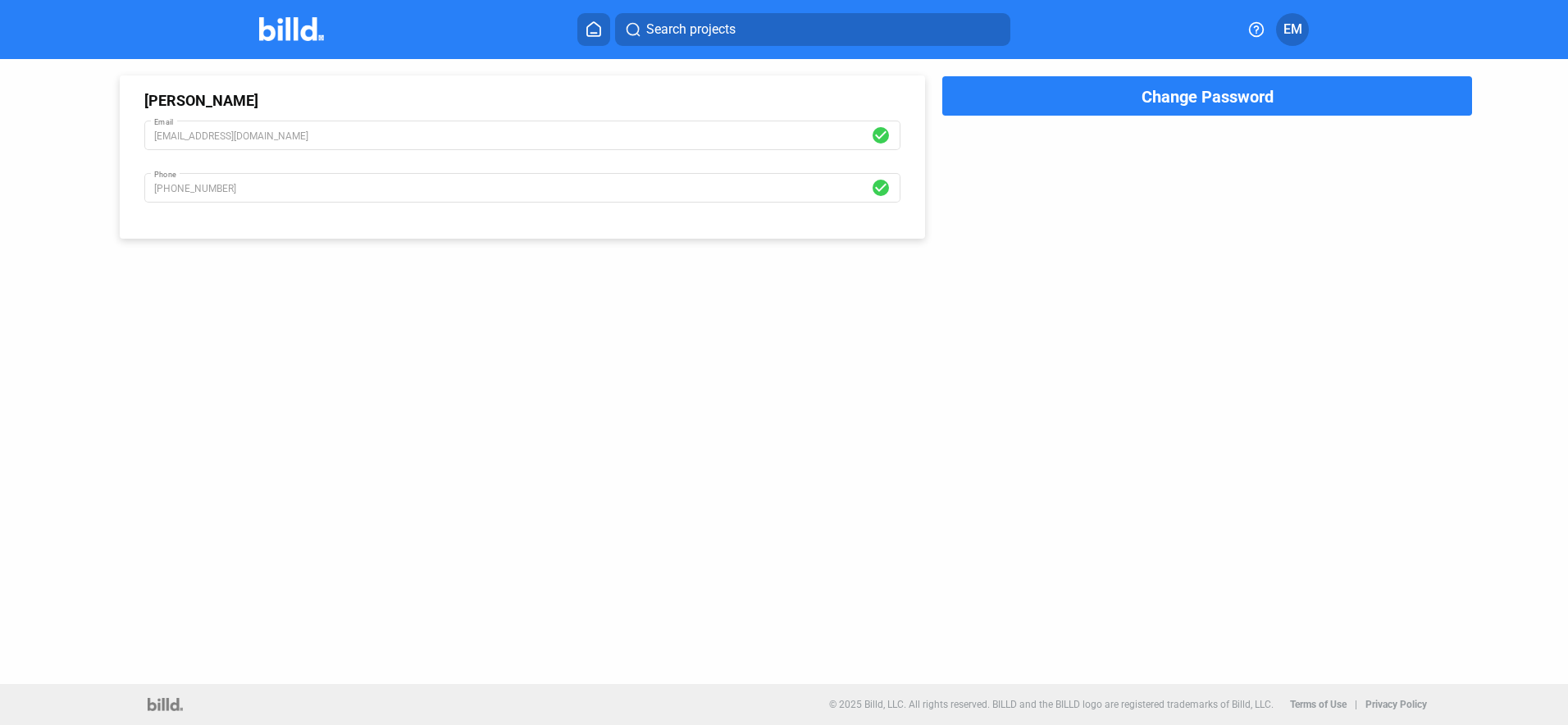
click at [1293, 31] on span "EM" at bounding box center [1293, 29] width 19 height 20
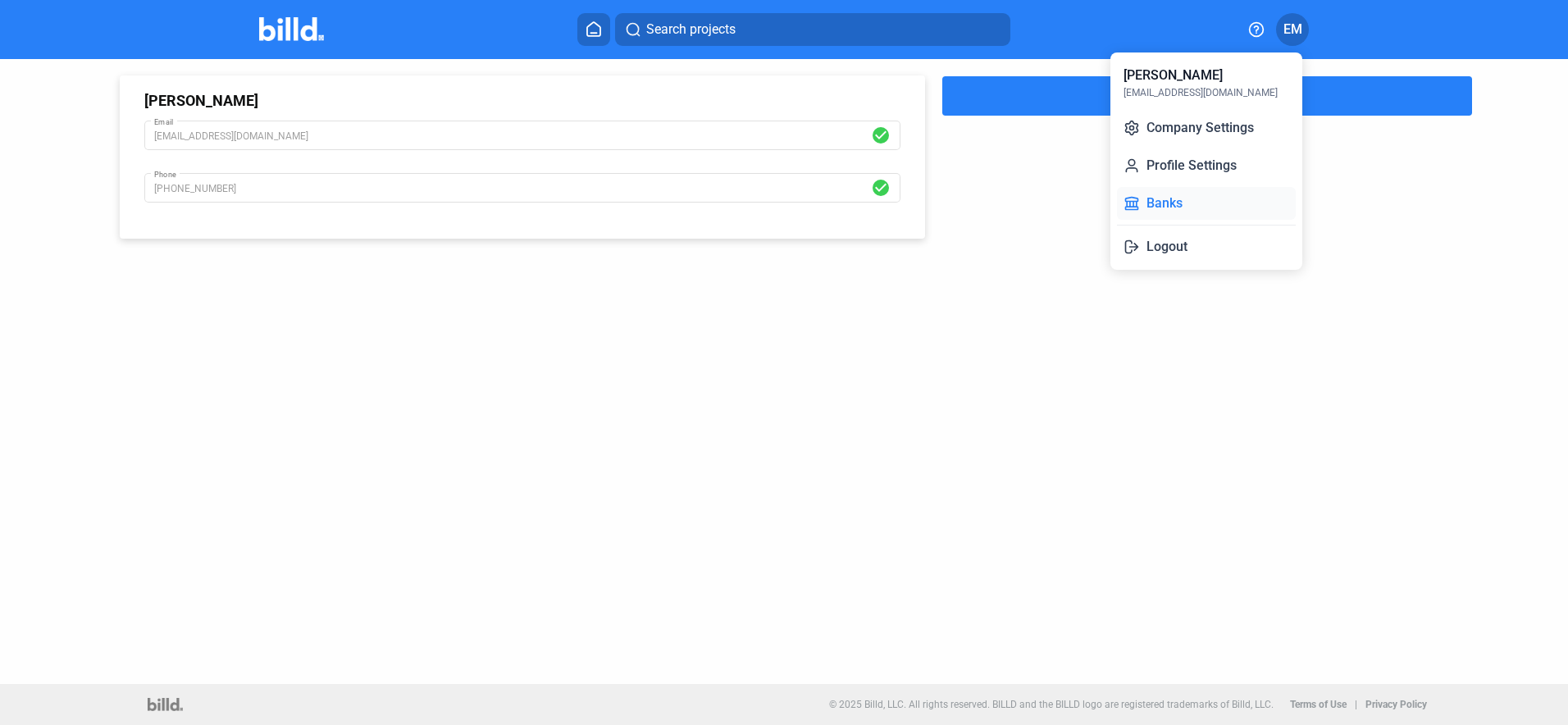
click at [1157, 205] on button "Banks" at bounding box center [1206, 203] width 178 height 33
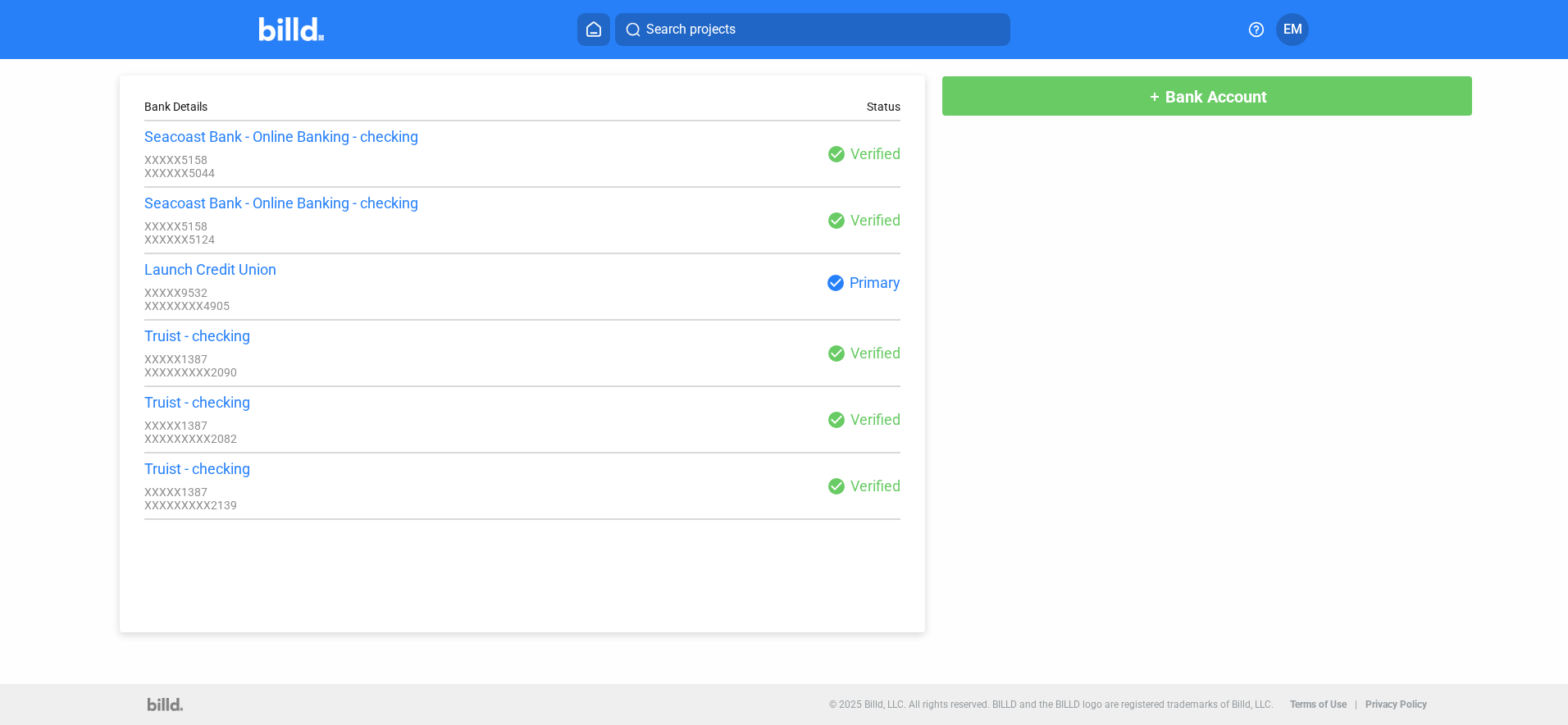
click at [1294, 30] on span "EM" at bounding box center [1293, 29] width 19 height 20
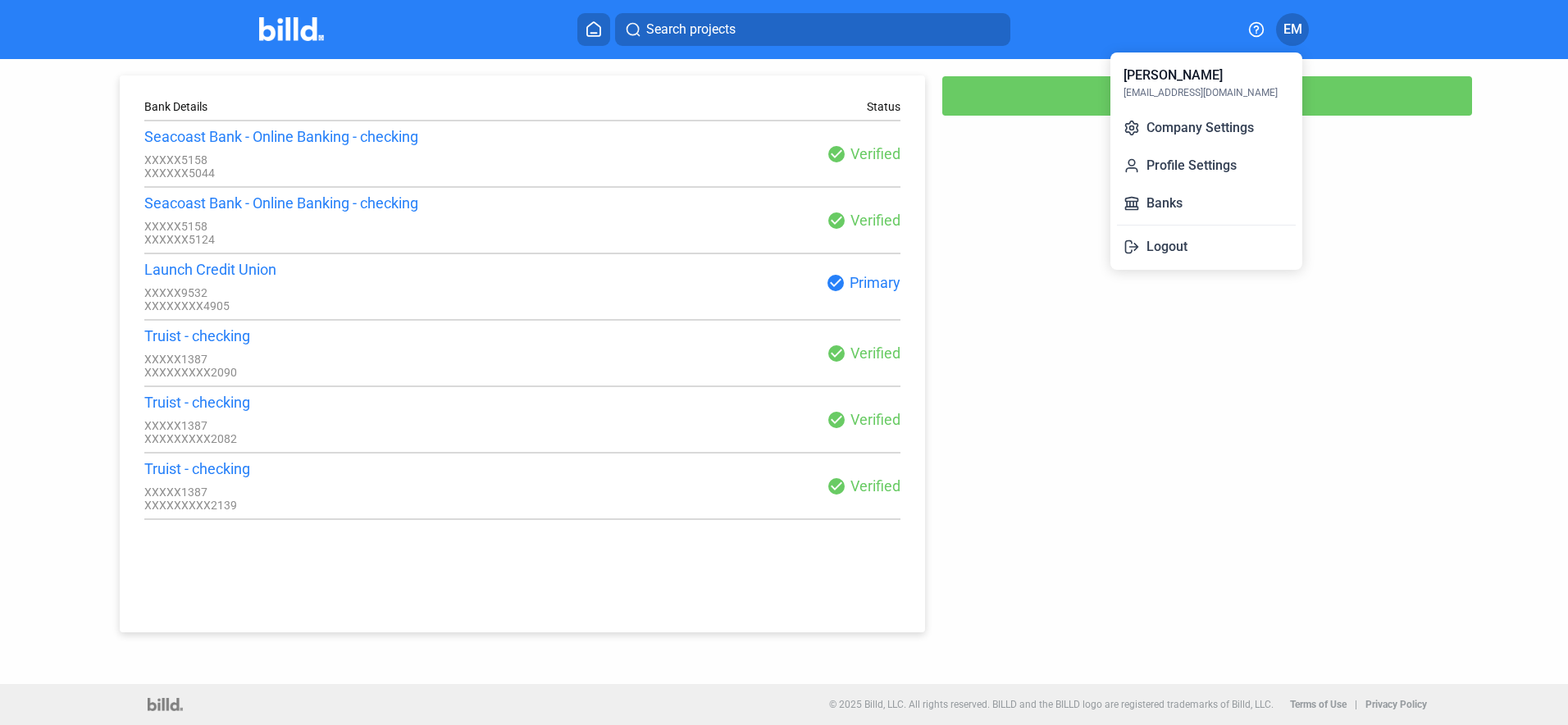
click at [1179, 363] on div at bounding box center [784, 362] width 1568 height 725
